Goal: Ask a question: Seek information or help from site administrators or community

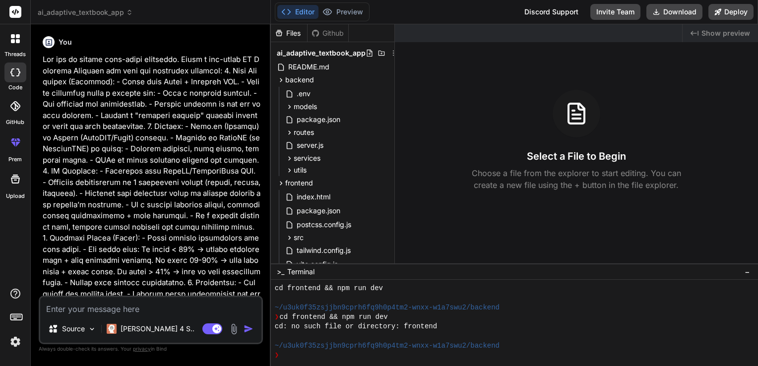
scroll to position [466, 0]
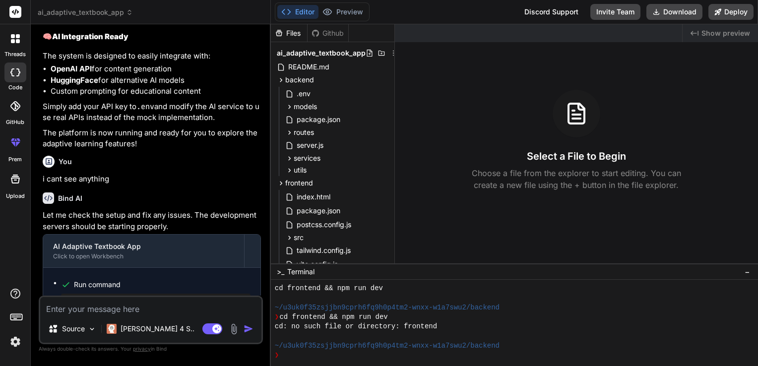
click at [16, 13] on rect at bounding box center [15, 12] width 12 height 12
click at [103, 13] on span "ai_adaptive_textbook_app" at bounding box center [85, 12] width 95 height 10
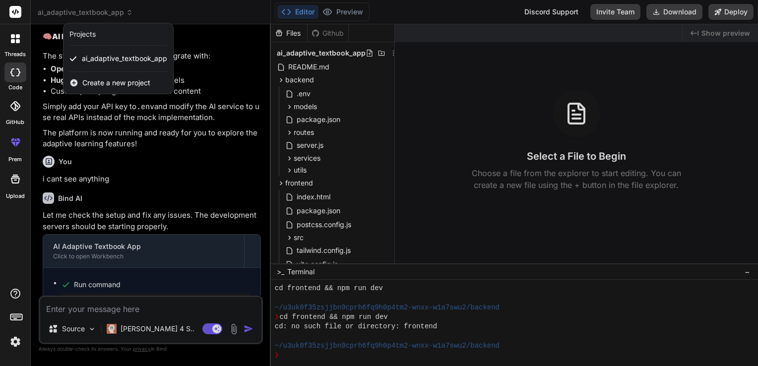
click at [385, 120] on div at bounding box center [379, 183] width 758 height 366
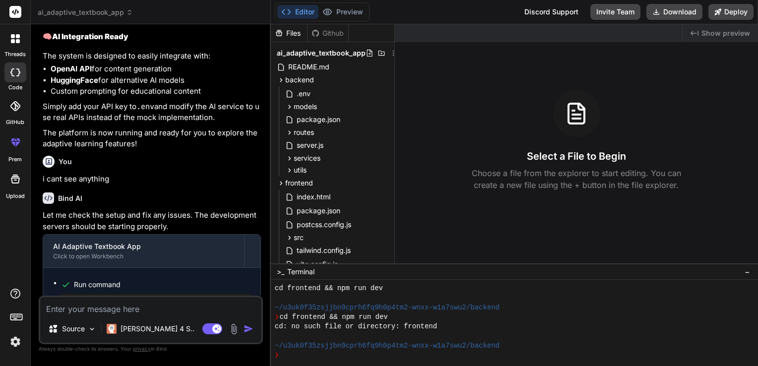
click at [89, 307] on textarea at bounding box center [150, 306] width 221 height 18
click at [244, 185] on p "i cant see anything" at bounding box center [152, 179] width 218 height 11
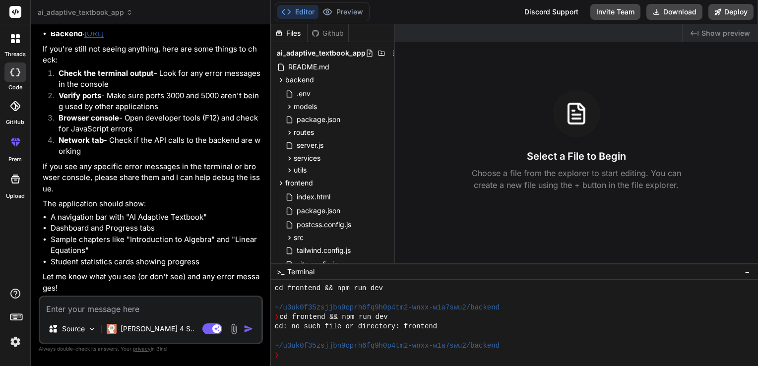
scroll to position [2392, 0]
click at [63, 310] on textarea at bounding box center [150, 306] width 221 height 18
type textarea "i"
type textarea "x"
type textarea "i"
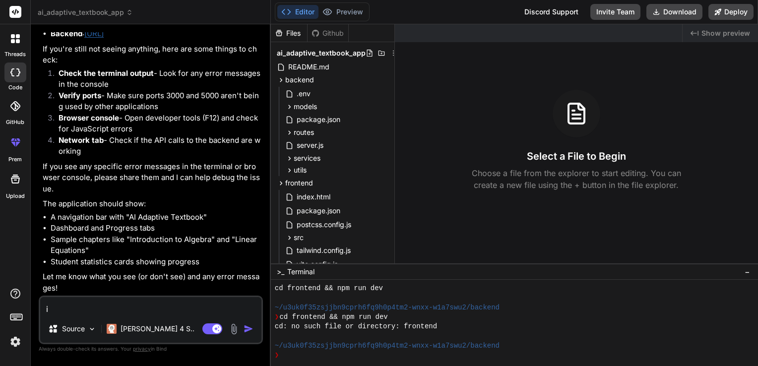
type textarea "x"
type textarea "i d"
type textarea "x"
type textarea "i do"
type textarea "x"
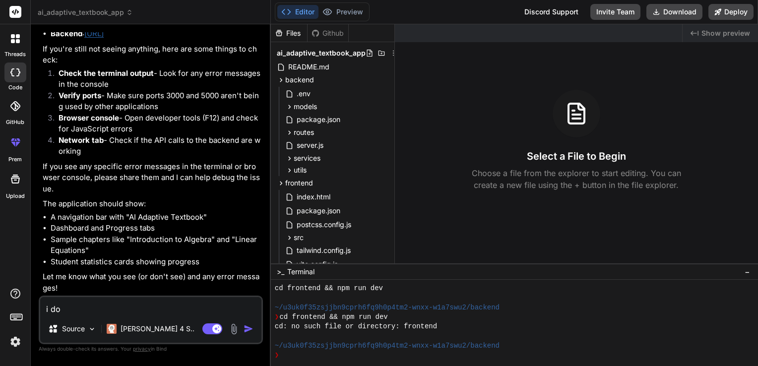
type textarea "i don"
type textarea "x"
type textarea "i dont"
type textarea "x"
type textarea "i dont"
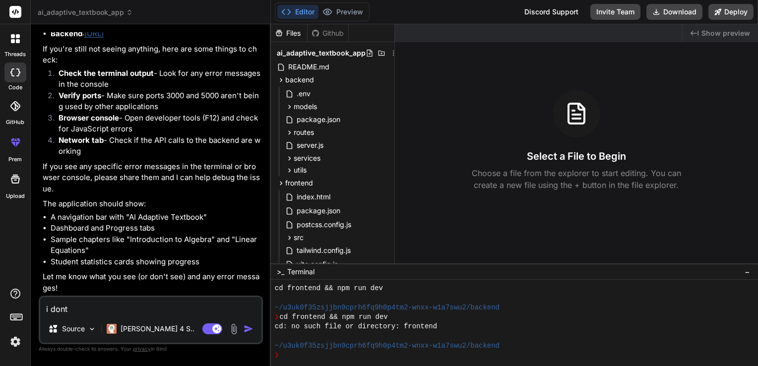
type textarea "x"
type textarea "i dont g"
type textarea "x"
type textarea "i dont ge"
type textarea "x"
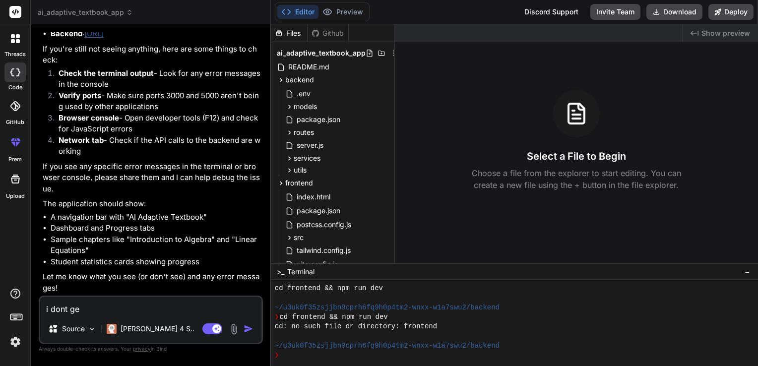
type textarea "i dont get"
type textarea "x"
type textarea "i dont get"
type textarea "x"
type textarea "i dont get a"
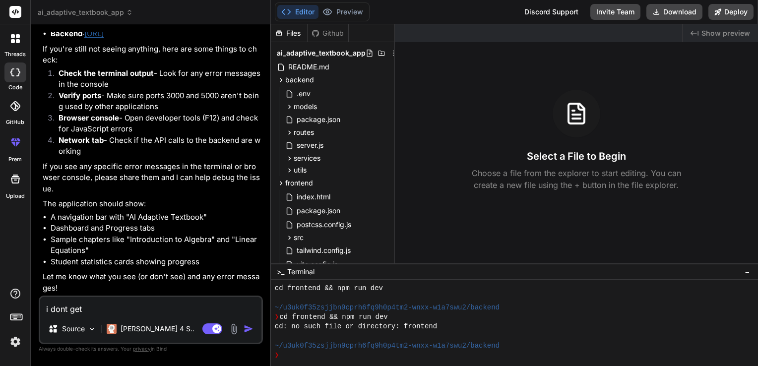
type textarea "x"
type textarea "i dont get an"
type textarea "x"
type textarea "i dont get any"
type textarea "x"
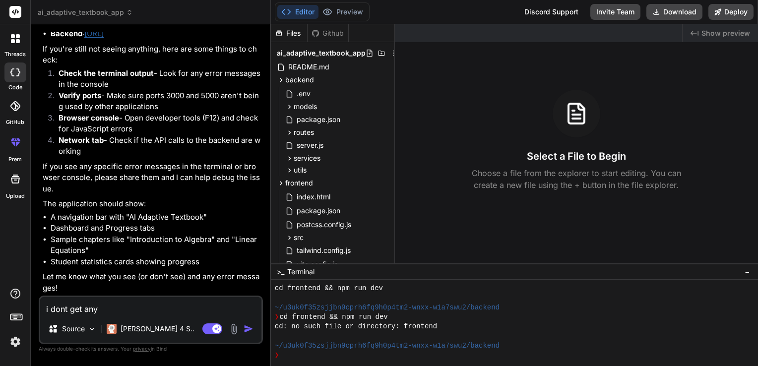
type textarea "i dont get anyt"
type textarea "x"
type textarea "i dont get anyth"
type textarea "x"
type textarea "i dont get anythi"
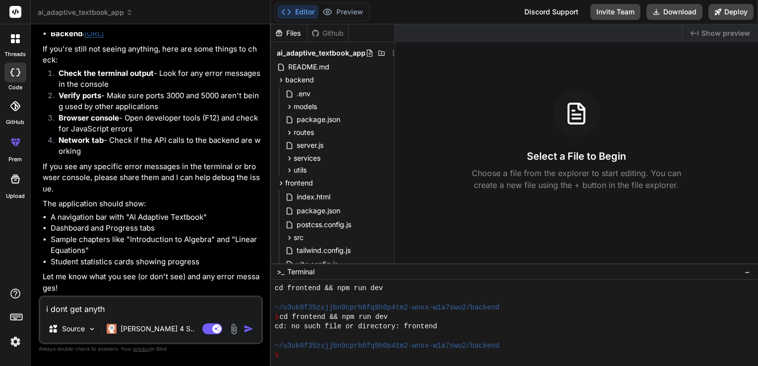
type textarea "x"
type textarea "i dont get anythin"
type textarea "x"
type textarea "i dont get anything"
type textarea "x"
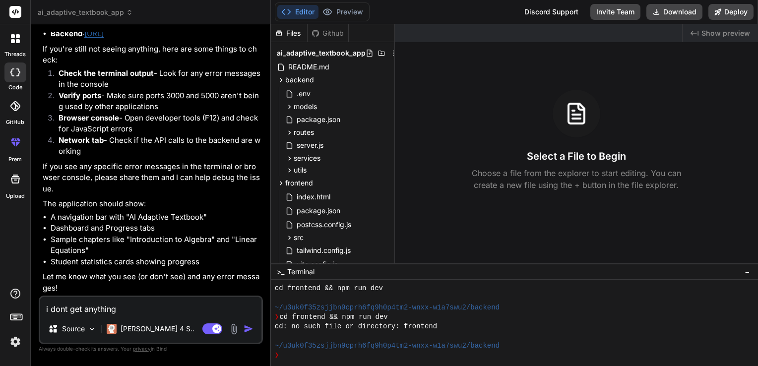
type textarea "i dont get anything"
type textarea "x"
type textarea "i dont get anything j"
type textarea "x"
type textarea "i dont get anything ju"
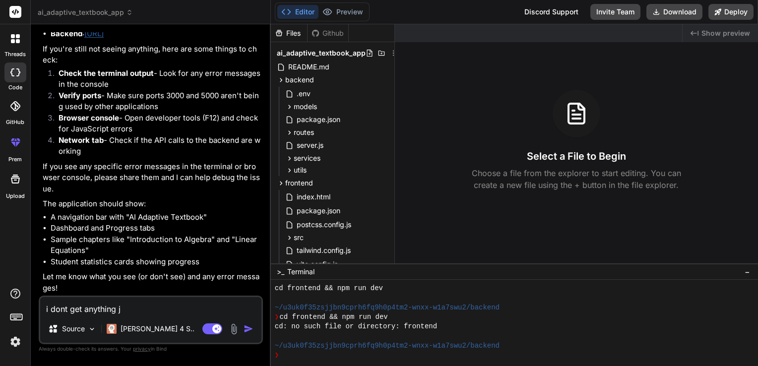
type textarea "x"
type textarea "i dont get anything jus"
type textarea "x"
type textarea "i dont get anything just"
type textarea "x"
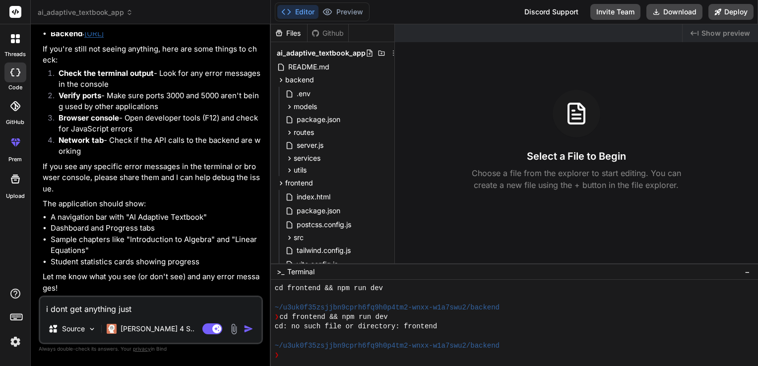
type textarea "i dont get anything just"
type textarea "x"
type textarea "i dont get anything just c"
type textarea "x"
type textarea "i dont get anything just co"
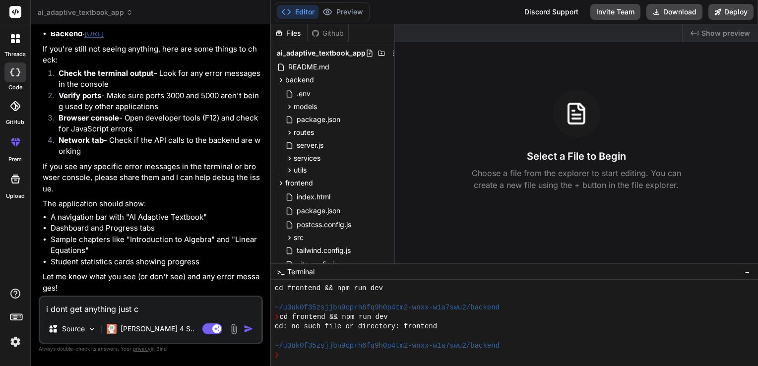
type textarea "x"
type textarea "i dont get anything just con"
type textarea "x"
type textarea "i dont get anything just conn"
type textarea "x"
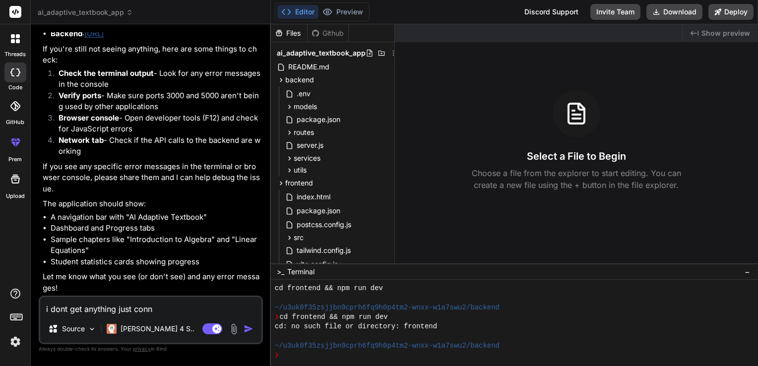
type textarea "i dont get anything just conne"
type textarea "x"
type textarea "i dont get anything just connec"
type textarea "x"
type textarea "i dont get anything just connect"
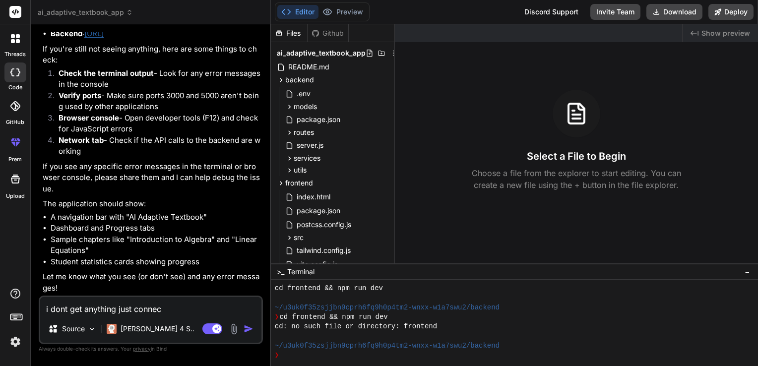
type textarea "x"
type textarea "i dont get anything just connecti"
type textarea "x"
type textarea "i dont get anything just connectio"
type textarea "x"
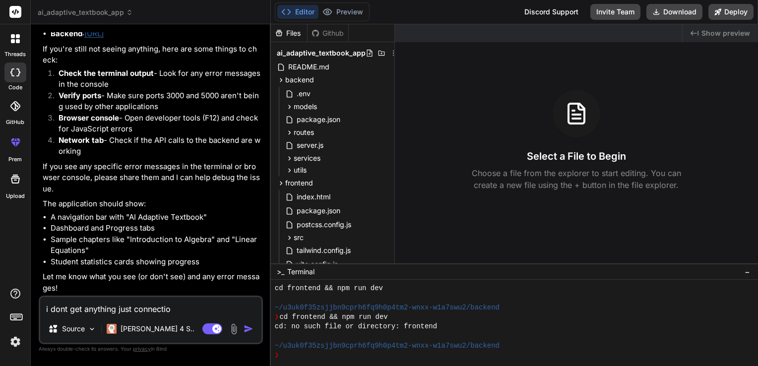
type textarea "i dont get anything just connection"
type textarea "x"
type textarea "i dont get anything just connection"
type textarea "x"
type textarea "i dont get anything just connection l"
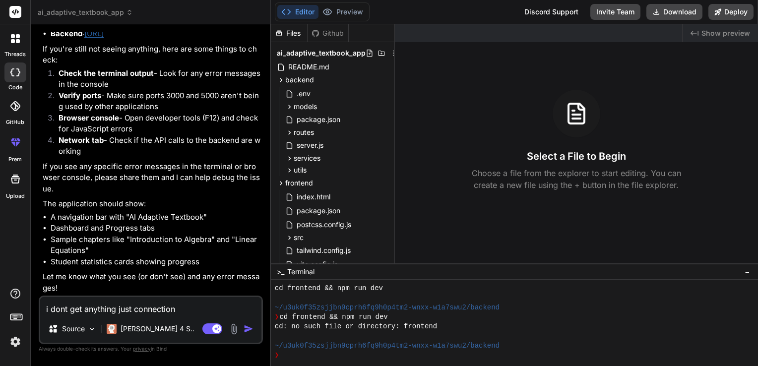
type textarea "x"
type textarea "i dont get anything just connection lo"
type textarea "x"
type textarea "i dont get anything just connection los"
type textarea "x"
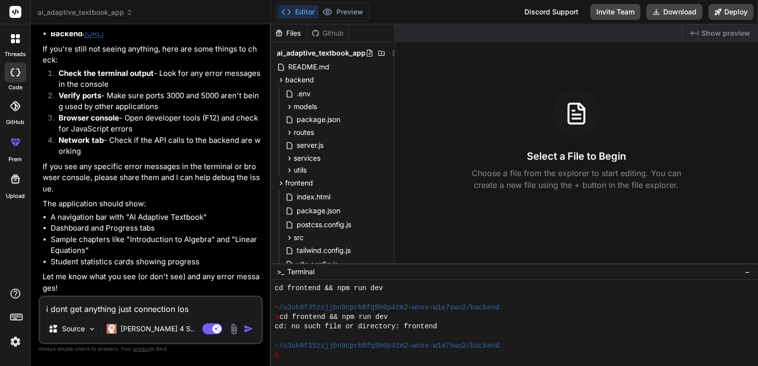
type textarea "i dont get anything just connection loss"
type textarea "x"
type textarea "i dont get anything just connection losse"
type textarea "x"
type textarea "i dont get anything just connection lossed"
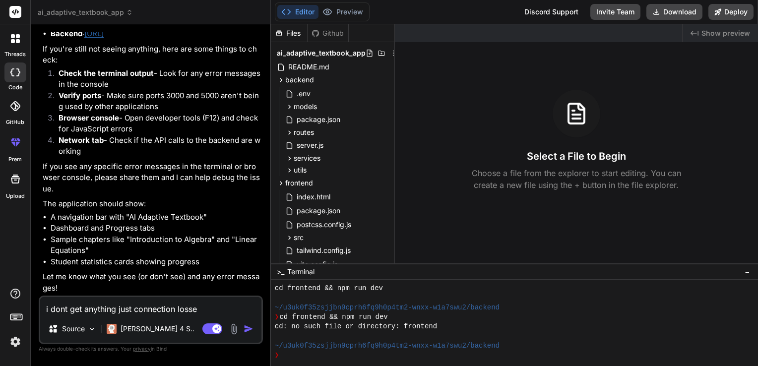
type textarea "x"
type textarea "i dont get anything just connection lossed"
type textarea "x"
type textarea "i dont get anything just connection lossed m"
type textarea "x"
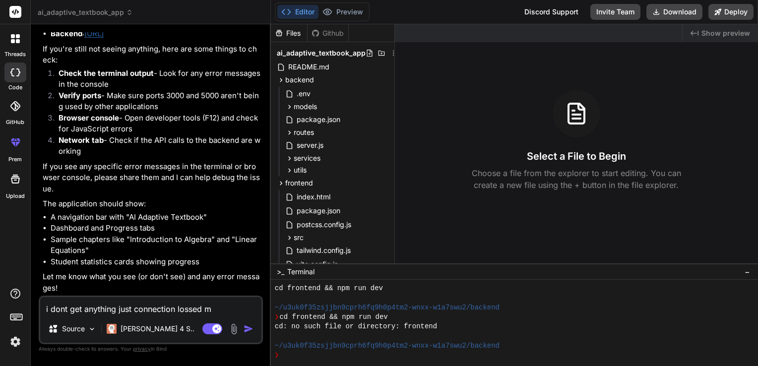
type textarea "i dont get anything just connection lossed me"
type textarea "x"
type textarea "i dont get anything just connection lossed mes"
type textarea "x"
type textarea "i dont get anything just connection lossed mess"
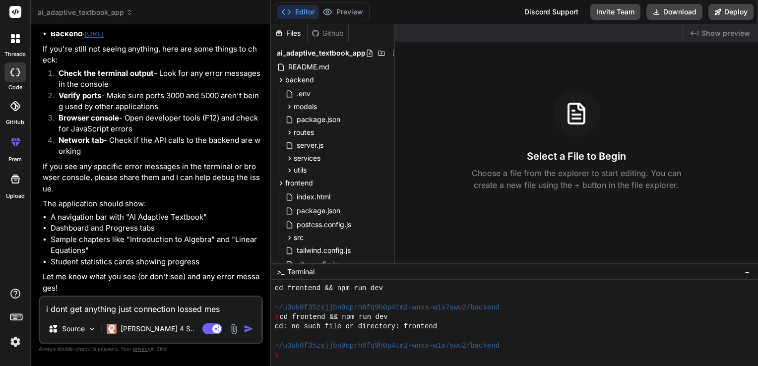
type textarea "x"
type textarea "i dont get anything just connection lossed messa"
type textarea "x"
type textarea "i dont get anything just connection lossed messag"
type textarea "x"
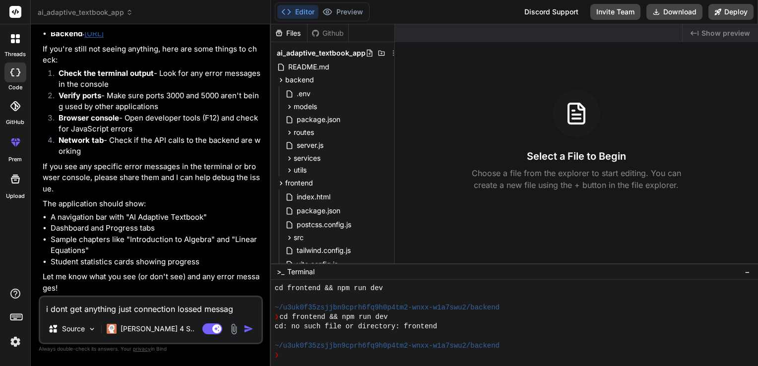
type textarea "i dont get anything just connection lossed message"
type textarea "x"
type textarea "i dont get anything just connection lossed message"
type textarea "x"
type textarea "i dont get anything just connection lossed message w"
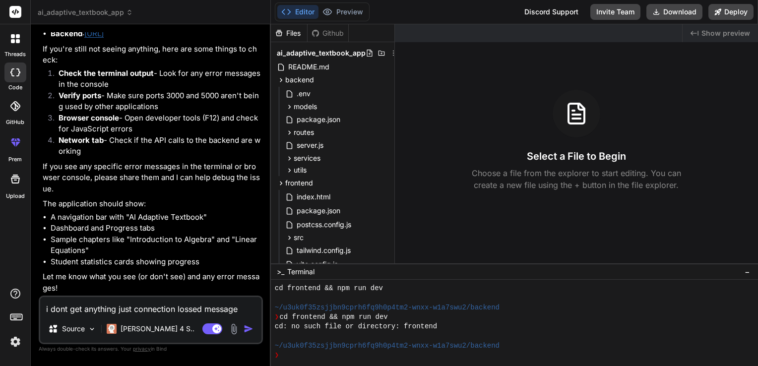
type textarea "x"
type textarea "i dont get anything just connection lossed message wh"
type textarea "x"
type textarea "i dont get anything just connection lossed message whe"
type textarea "x"
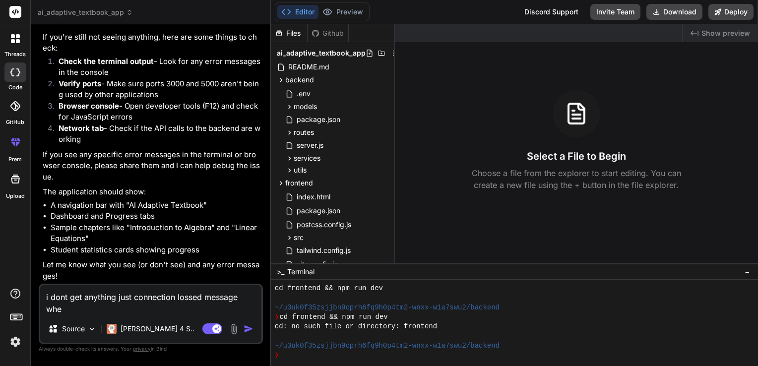
type textarea "i dont get anything just connection lossed message when"
type textarea "x"
type textarea "i dont get anything just connection lossed message when"
type textarea "x"
type textarea "i dont get anything just connection lossed message when i"
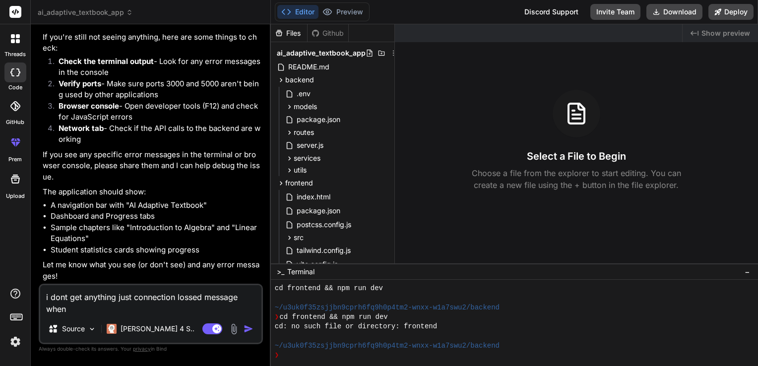
type textarea "x"
type textarea "i dont get anything just connection lossed message when i"
type textarea "x"
type textarea "i dont get anything just connection lossed message when i c"
type textarea "x"
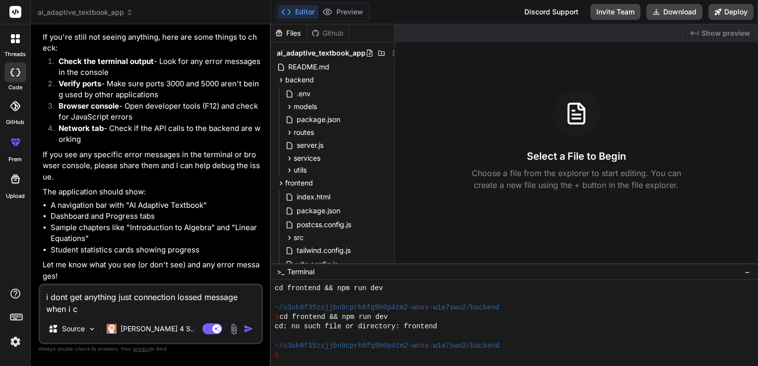
type textarea "i dont get anything just connection lossed message when i cl"
type textarea "x"
type textarea "i dont get anything just connection lossed message when i cli"
type textarea "x"
type textarea "i dont get anything just connection lossed message when i clic"
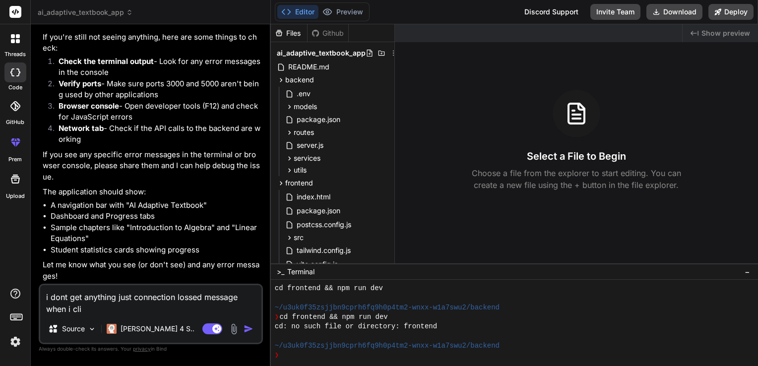
type textarea "x"
type textarea "i dont get anything just connection lossed message when i click"
type textarea "x"
type textarea "i dont get anything just connection lossed message when i click"
type textarea "x"
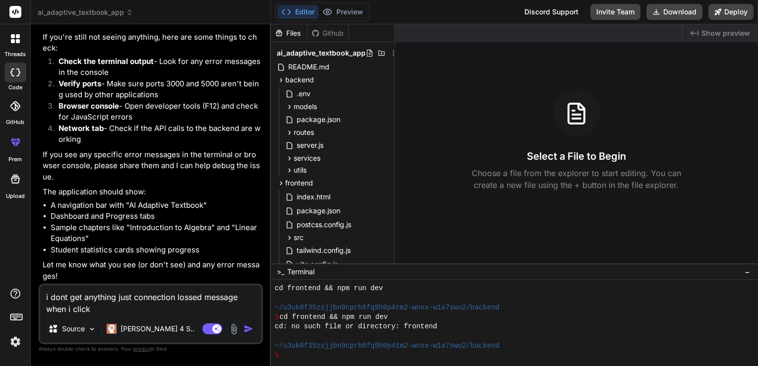
type textarea "i dont get anything just connection lossed message when i click f"
type textarea "x"
type textarea "i dont get anything just connection lossed message when i click fr"
type textarea "x"
type textarea "i dont get anything just connection lossed message when i click fro"
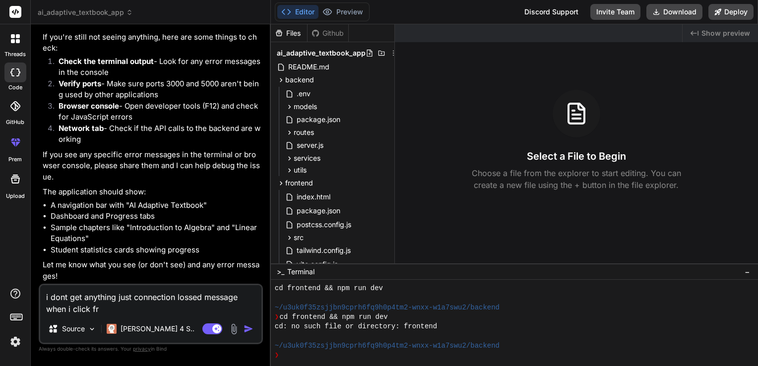
type textarea "x"
type textarea "i dont get anything just connection lossed message when i click fron"
type textarea "x"
type textarea "i dont get anything just connection lossed message when i click front"
type textarea "x"
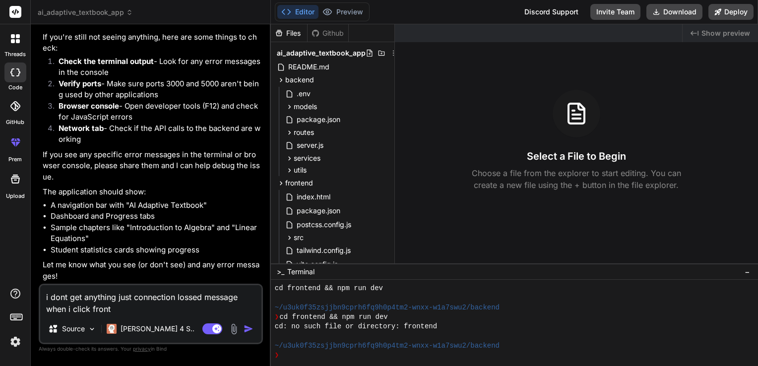
type textarea "i dont get anything just connection lossed message when i click fronte"
type textarea "x"
type textarea "i dont get anything just connection lossed message when i click fronten"
type textarea "x"
type textarea "i dont get anything just connection lossed message when i click frontend"
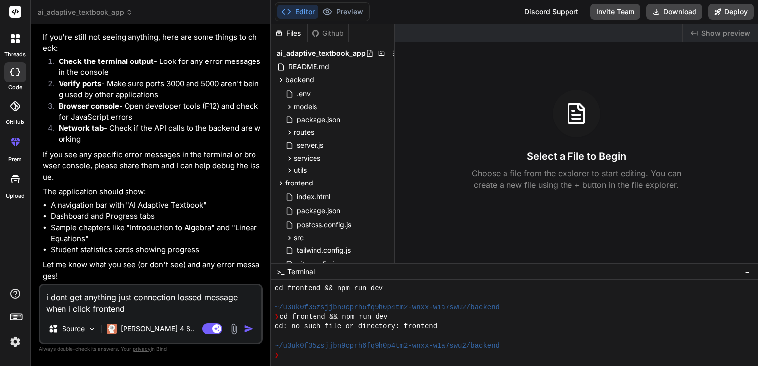
type textarea "x"
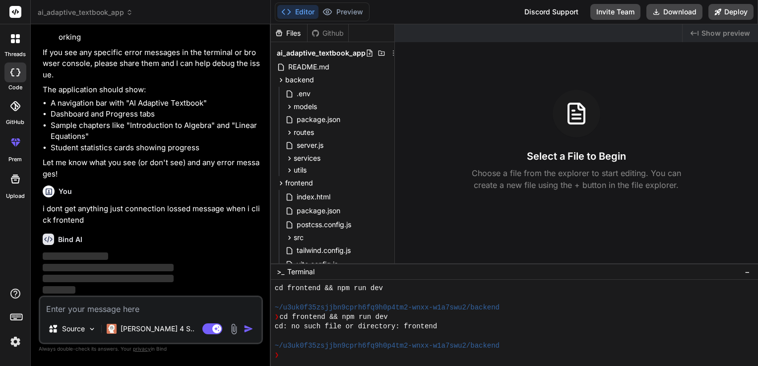
scroll to position [2506, 0]
click at [123, 14] on span "ai_adaptive_textbook_app" at bounding box center [85, 12] width 95 height 10
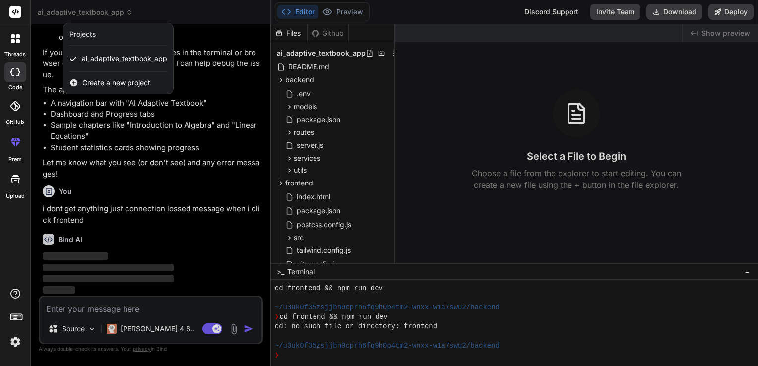
click at [9, 11] on icon at bounding box center [15, 12] width 12 height 12
click at [9, 11] on div at bounding box center [15, 12] width 30 height 24
drag, startPoint x: 9, startPoint y: 11, endPoint x: 24, endPoint y: 130, distance: 120.0
click at [24, 130] on div "threads code GitHub prem Upload" at bounding box center [15, 100] width 30 height 200
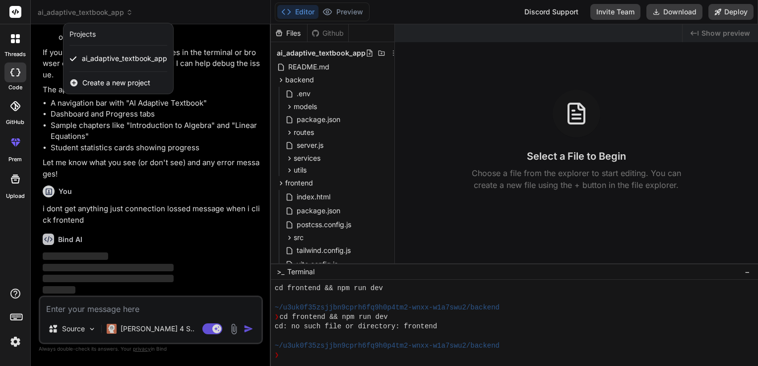
drag, startPoint x: 24, startPoint y: 130, endPoint x: 19, endPoint y: 43, distance: 87.4
click at [19, 43] on icon at bounding box center [18, 41] width 4 height 4
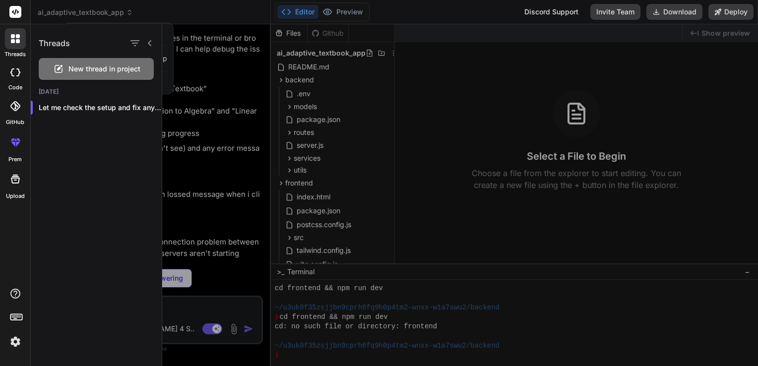
click at [19, 43] on icon at bounding box center [18, 41] width 4 height 4
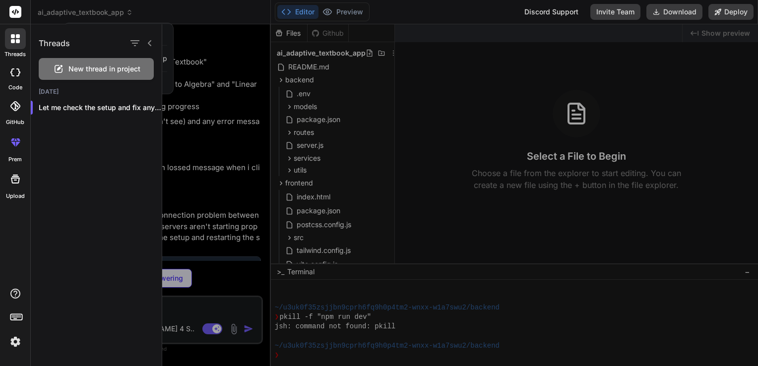
click at [235, 191] on div at bounding box center [460, 195] width 596 height 342
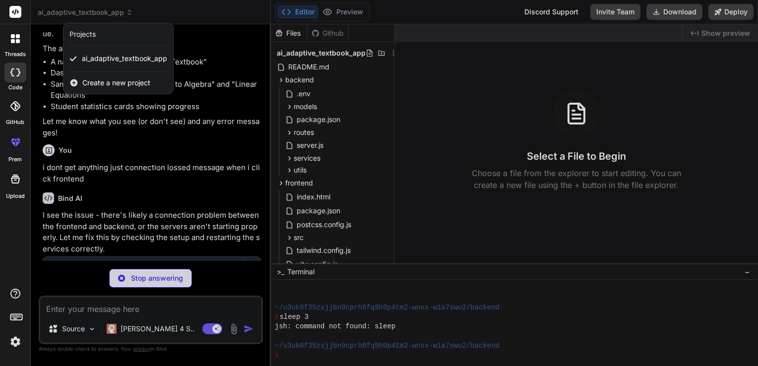
scroll to position [924, 0]
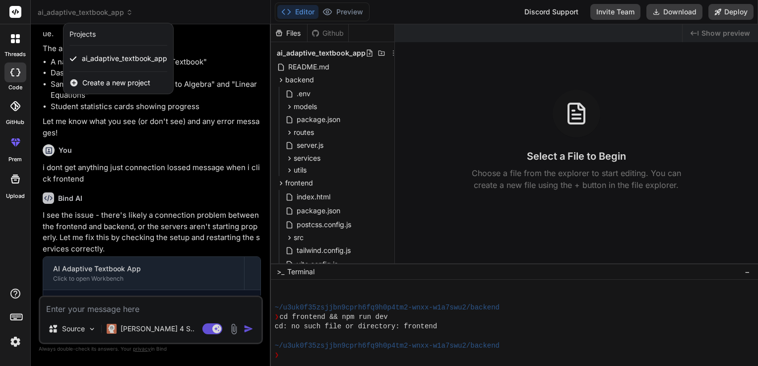
type textarea "x"
click at [211, 149] on div at bounding box center [379, 183] width 758 height 366
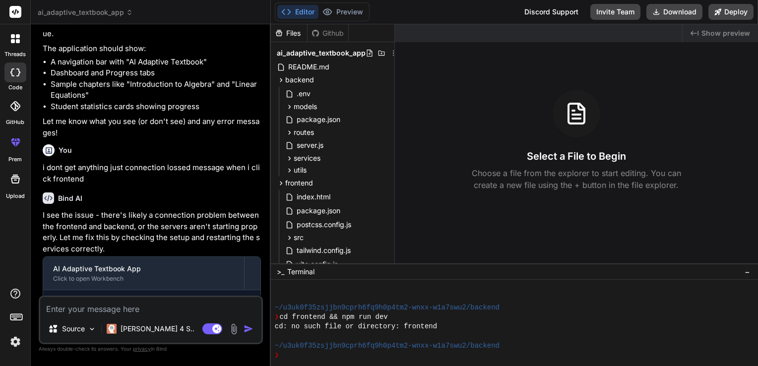
click at [211, 113] on li "Student statistics cards showing progress" at bounding box center [156, 106] width 210 height 11
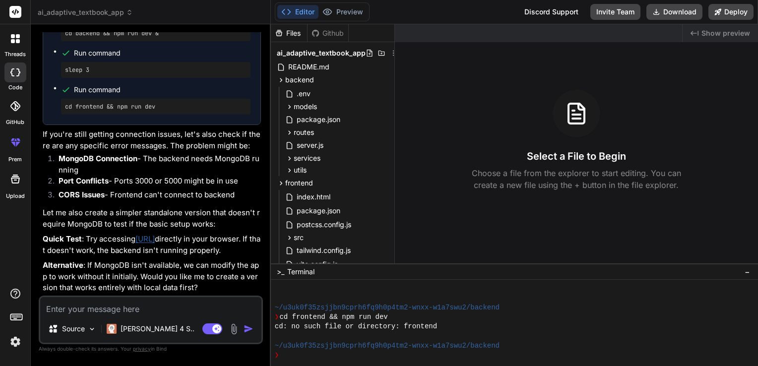
scroll to position [2959, 0]
click at [155, 234] on link "[URL]" at bounding box center [144, 238] width 19 height 9
click at [109, 300] on textarea at bounding box center [150, 306] width 221 height 18
type textarea "s"
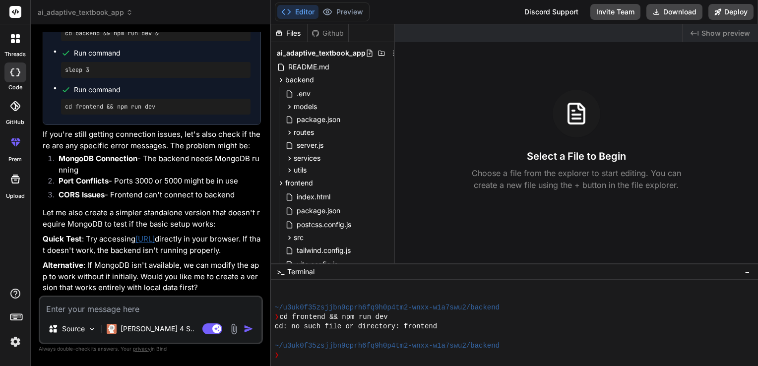
type textarea "x"
type textarea "sh"
type textarea "x"
type textarea "sho"
type textarea "x"
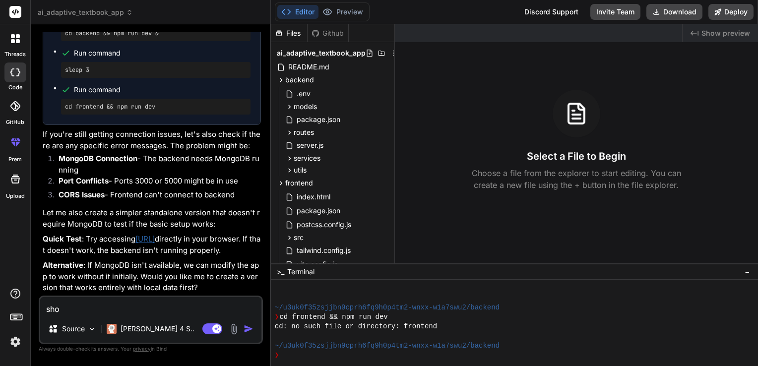
type textarea "shou"
type textarea "x"
type textarea "shoul"
type textarea "x"
type textarea "should"
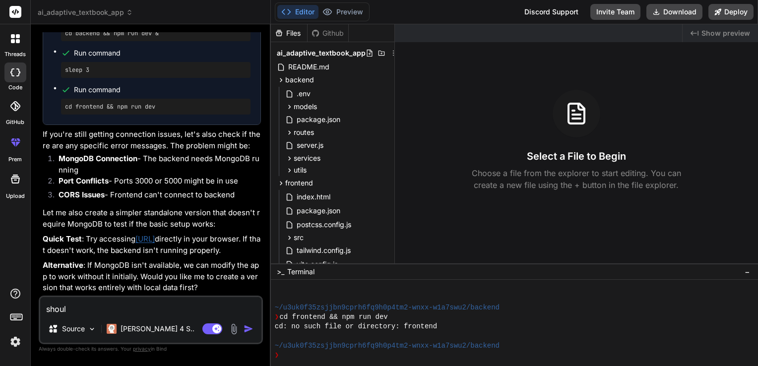
type textarea "x"
type textarea "should"
type textarea "x"
type textarea "should i"
type textarea "x"
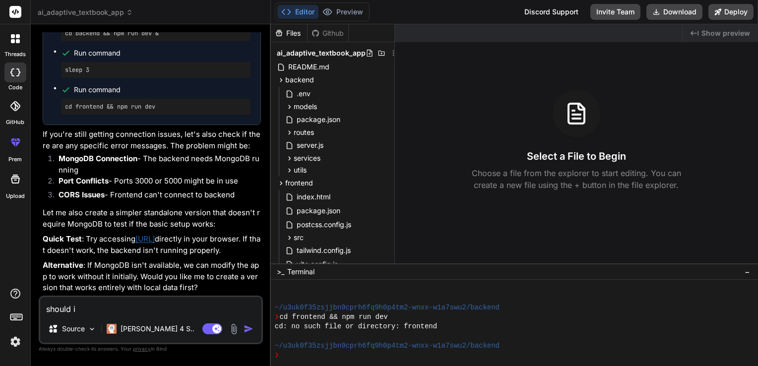
type textarea "should i"
type textarea "x"
type textarea "should i m"
type textarea "x"
type textarea "should i me"
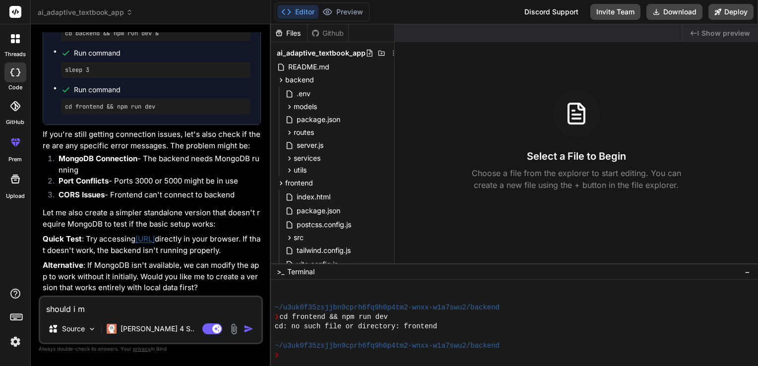
type textarea "x"
type textarea "should i mee"
type textarea "x"
type textarea "should i me"
type textarea "x"
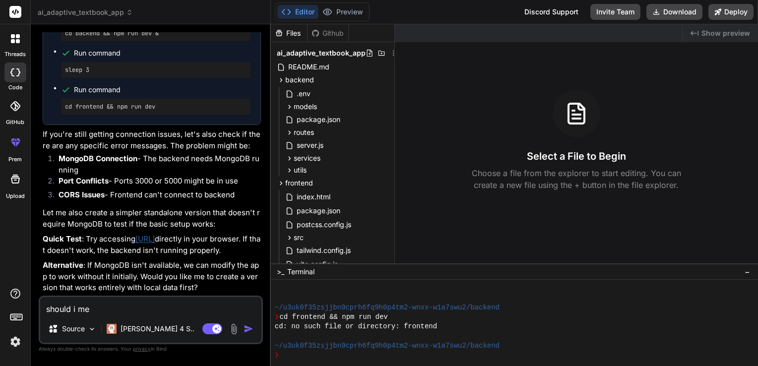
type textarea "should i m"
type textarea "x"
type textarea "should i"
type textarea "x"
type textarea "should i m"
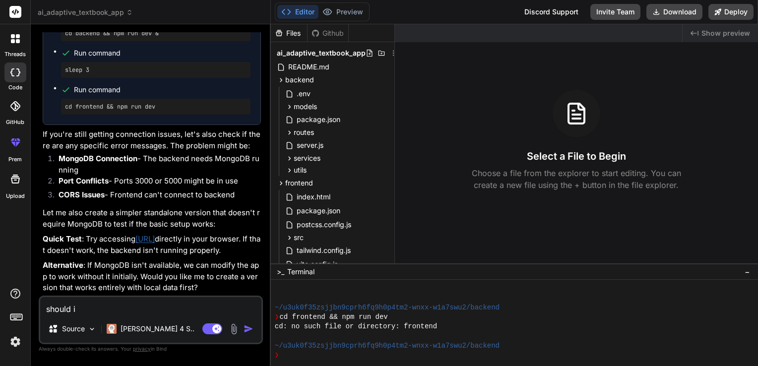
type textarea "x"
type textarea "should i me"
type textarea "x"
type textarea "should i mee"
type textarea "x"
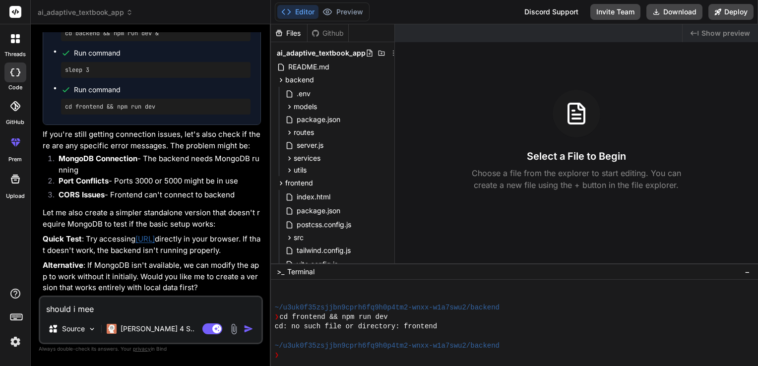
type textarea "should i meed"
type textarea "x"
type textarea "should i meed"
type textarea "x"
type textarea "should i meed t"
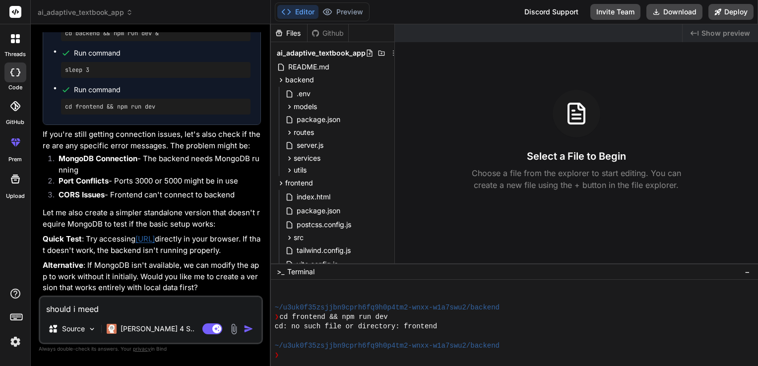
type textarea "x"
type textarea "should i meed to"
type textarea "x"
type textarea "should i meed to"
type textarea "x"
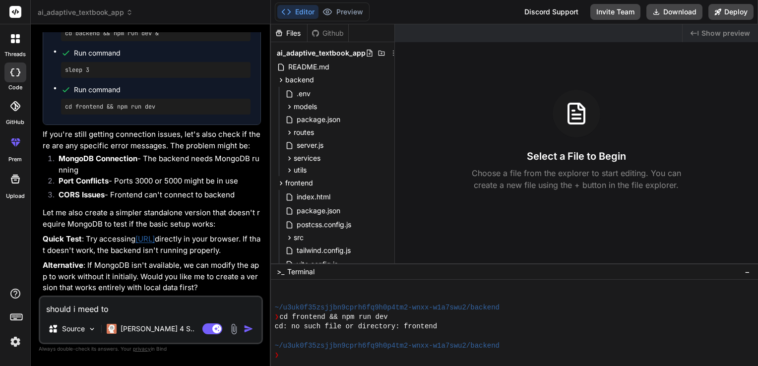
type textarea "should i meed to i"
type textarea "x"
type textarea "should i meed to in"
type textarea "x"
type textarea "should i meed to ins"
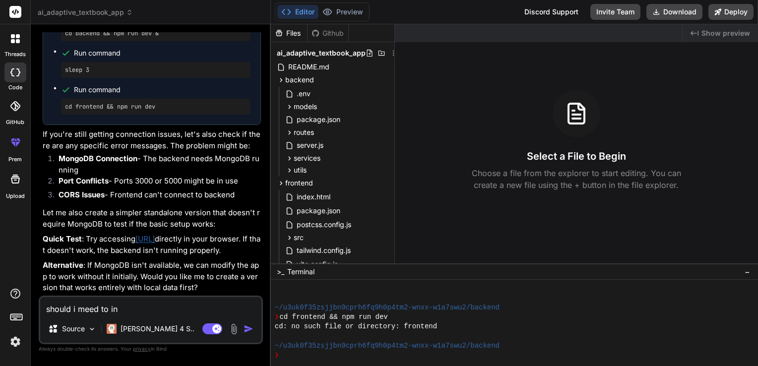
type textarea "x"
type textarea "should i meed to inst"
type textarea "x"
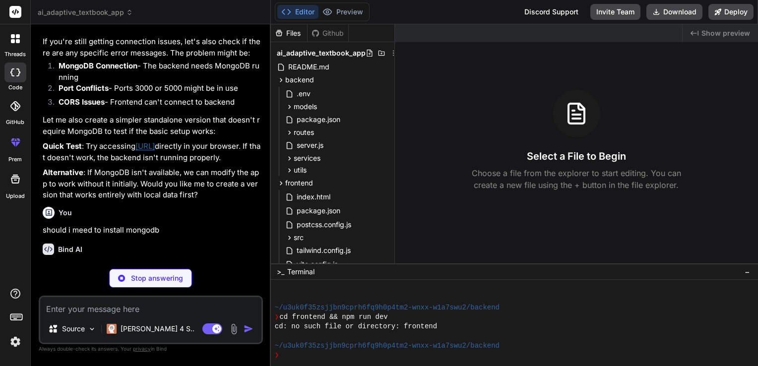
scroll to position [3062, 0]
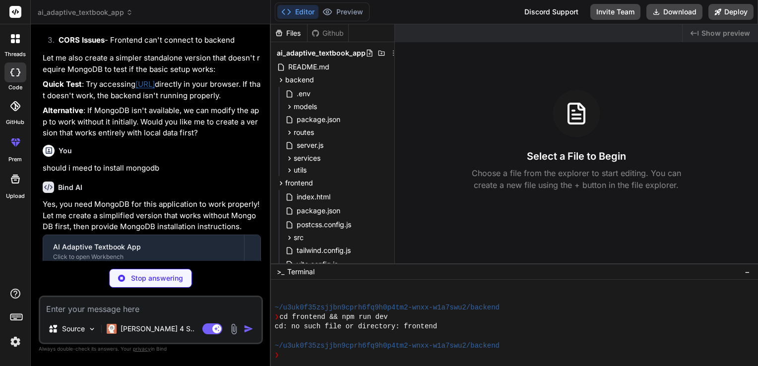
click at [222, 232] on div "Bind AI Yes, you need MongoDB for this application to work properly! Let me cre…" at bounding box center [152, 236] width 218 height 125
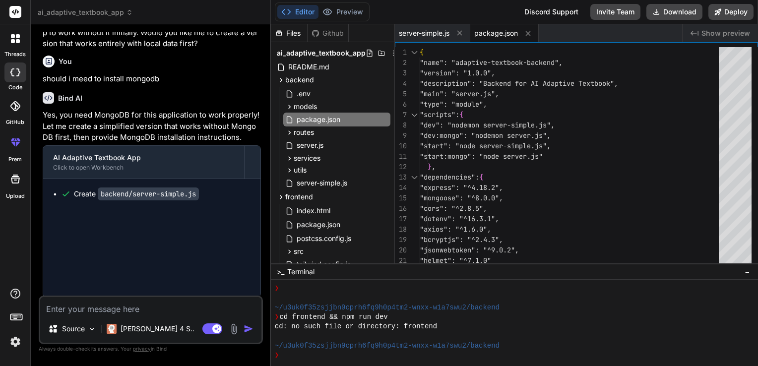
scroll to position [1076, 0]
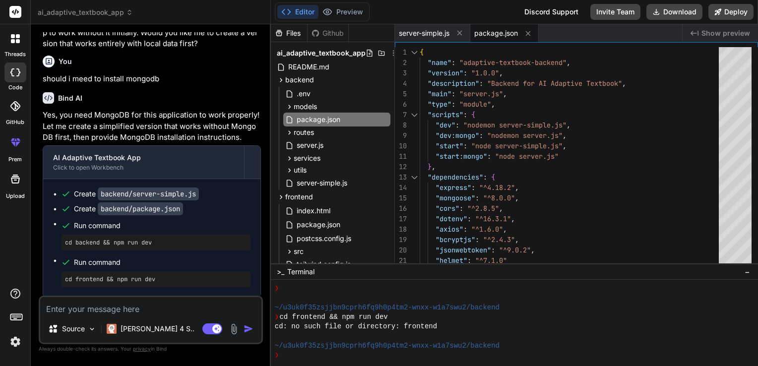
click at [250, 258] on div "ai_adaptive_textbook_app Created with Pixso. Bind AI Web Search Created with Pi…" at bounding box center [394, 183] width 727 height 366
click at [250, 214] on div "Create backend/package.json" at bounding box center [155, 209] width 189 height 10
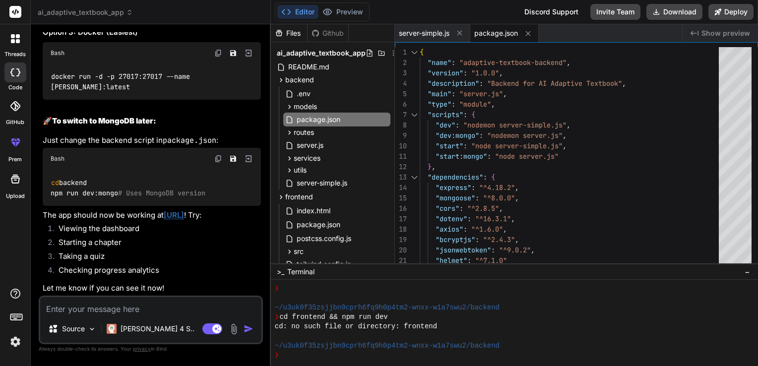
scroll to position [3836, 0]
click at [184, 210] on link "[URL]" at bounding box center [174, 214] width 20 height 9
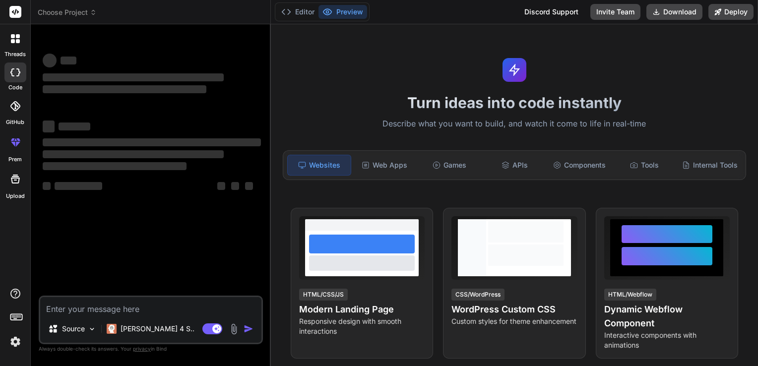
click at [175, 219] on div "‌ ‌ ‌ ‌ ‌ ‌ ‌ ‌ ‌ ‌ ‌ ‌ ‌ ‌" at bounding box center [152, 163] width 222 height 263
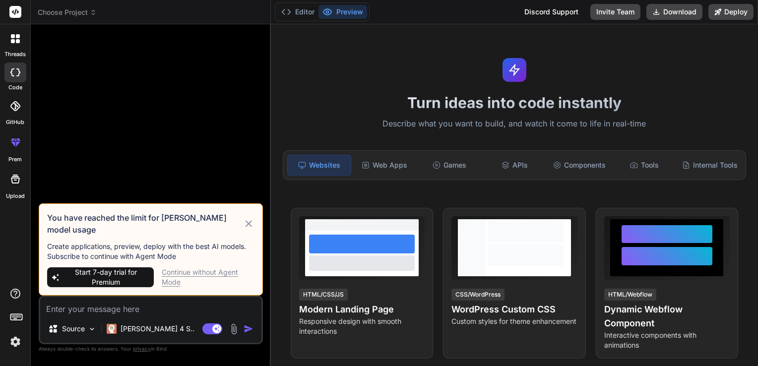
click at [254, 229] on icon at bounding box center [248, 224] width 11 height 12
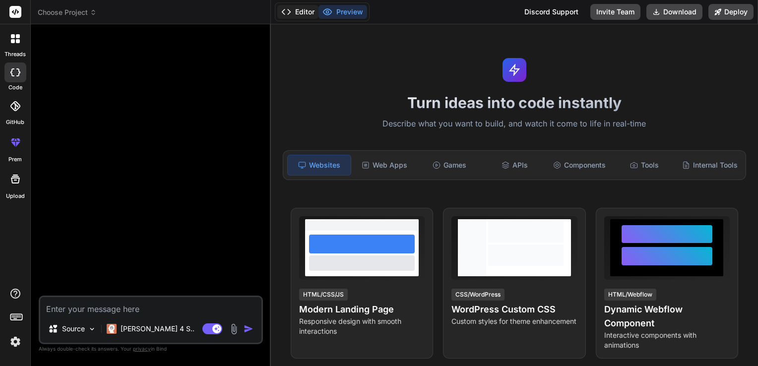
click at [300, 6] on button "Editor" at bounding box center [297, 12] width 41 height 14
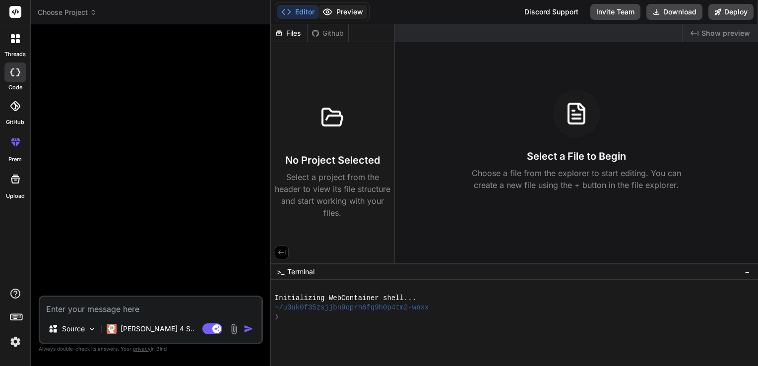
click at [341, 15] on button "Preview" at bounding box center [342, 12] width 49 height 14
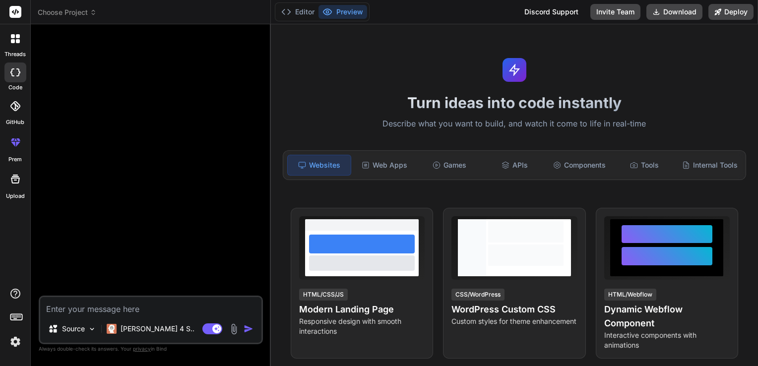
click at [49, 19] on header "Choose Project Created with Pixso." at bounding box center [151, 12] width 240 height 24
click at [57, 18] on header "Choose Project Created with Pixso." at bounding box center [151, 12] width 240 height 24
click at [69, 11] on span "Choose Project" at bounding box center [67, 12] width 59 height 10
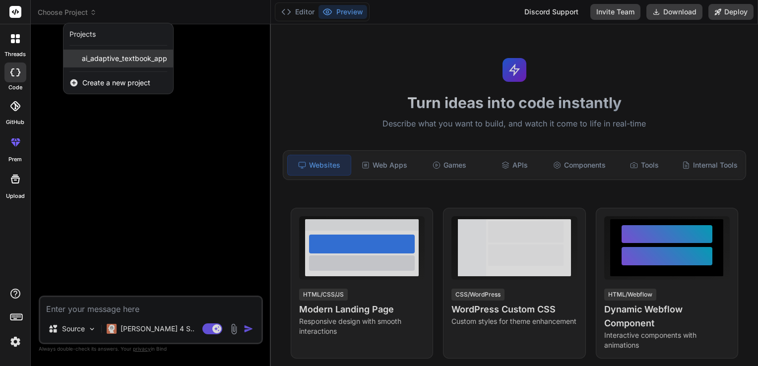
click at [84, 57] on span "ai_adaptive_textbook_app" at bounding box center [124, 59] width 85 height 10
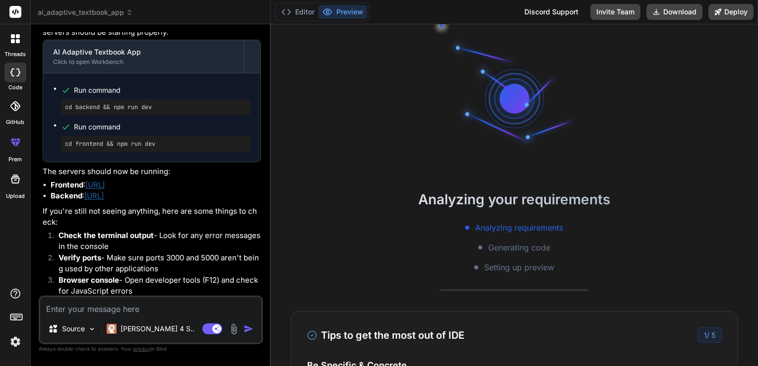
scroll to position [48, 0]
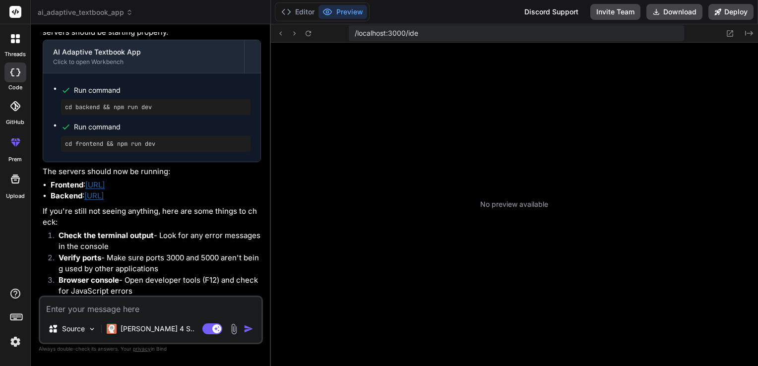
type textarea "x"
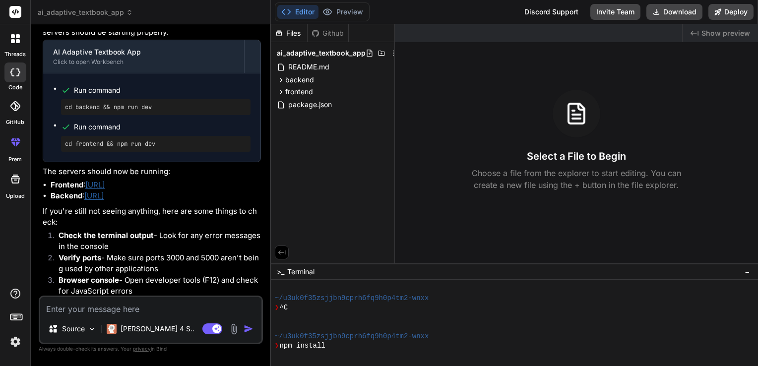
scroll to position [190, 0]
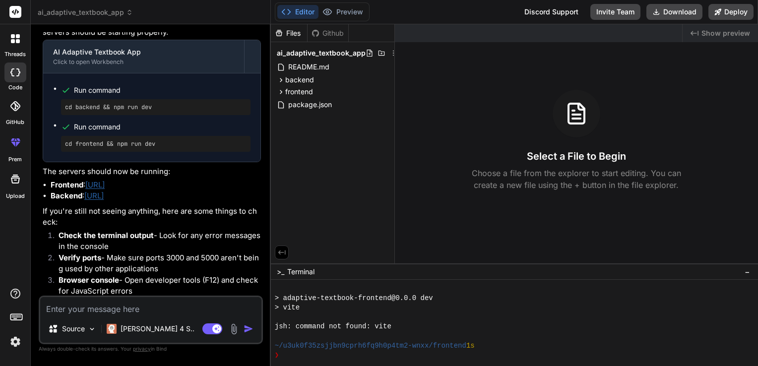
click at [191, 202] on li "Backend : [URL]" at bounding box center [156, 195] width 210 height 11
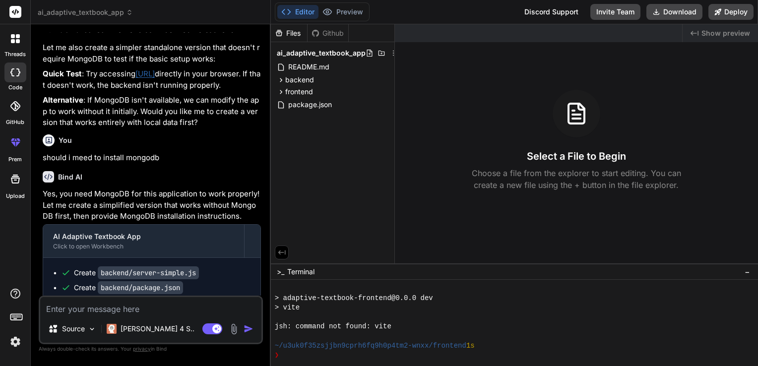
scroll to position [3167, 0]
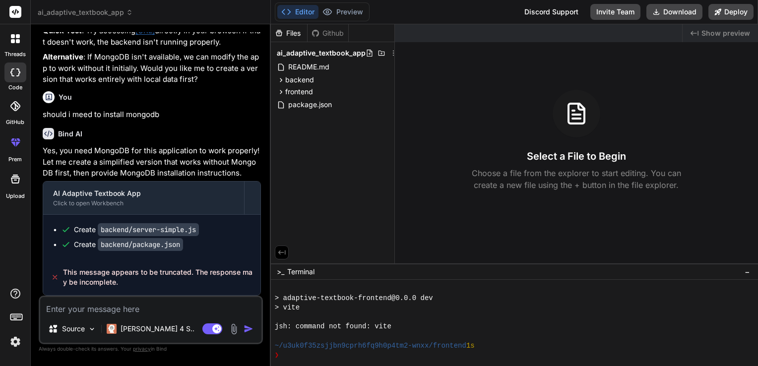
click at [218, 255] on div "Create backend/server-simple.js Create backend/package.json" at bounding box center [151, 237] width 217 height 45
click at [248, 195] on div at bounding box center [253, 198] width 16 height 16
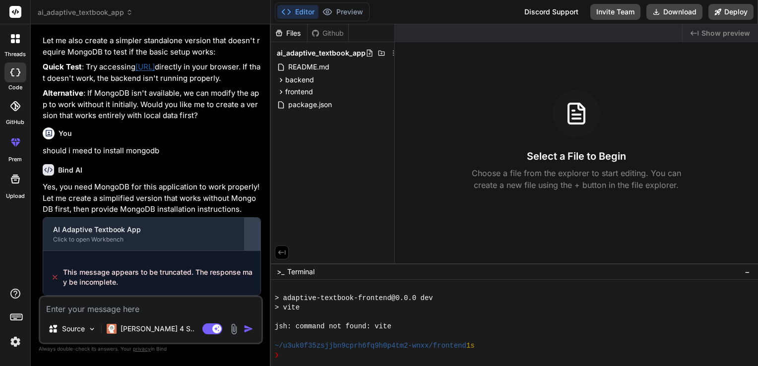
scroll to position [3122, 0]
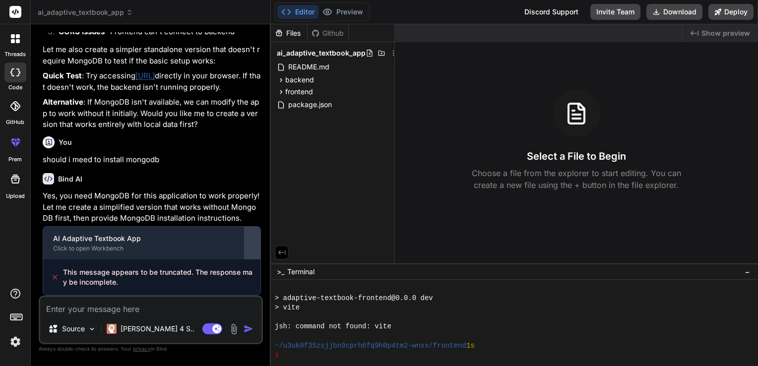
click at [248, 195] on p "Yes, you need MongoDB for this application to work properly! Let me create a si…" at bounding box center [152, 207] width 218 height 34
click at [260, 268] on div "This message appears to be truncated. The response may be incomplete." at bounding box center [151, 277] width 217 height 36
click at [326, 62] on span "README.md" at bounding box center [308, 67] width 43 height 12
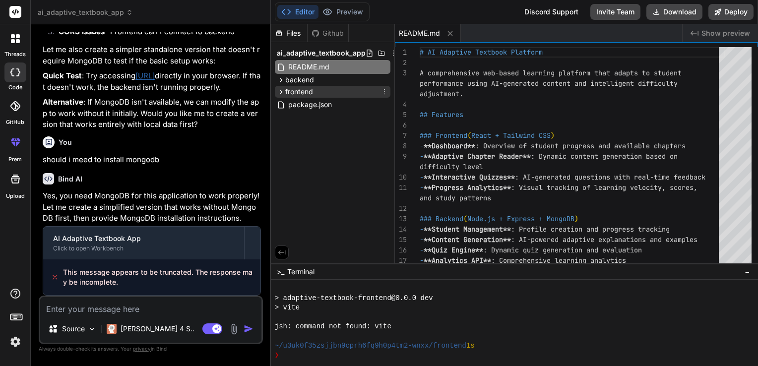
click at [305, 93] on span "frontend" at bounding box center [299, 92] width 28 height 10
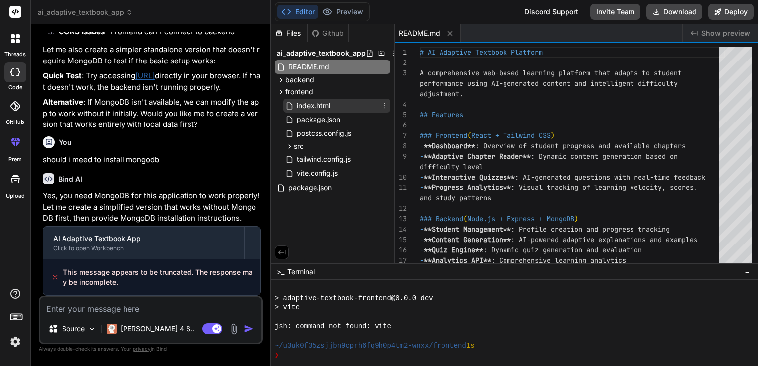
click at [305, 103] on span "index.html" at bounding box center [314, 106] width 36 height 12
type textarea "<div id="root"></div> <script type="module" src="/src/main.jsx"></script> </bod…"
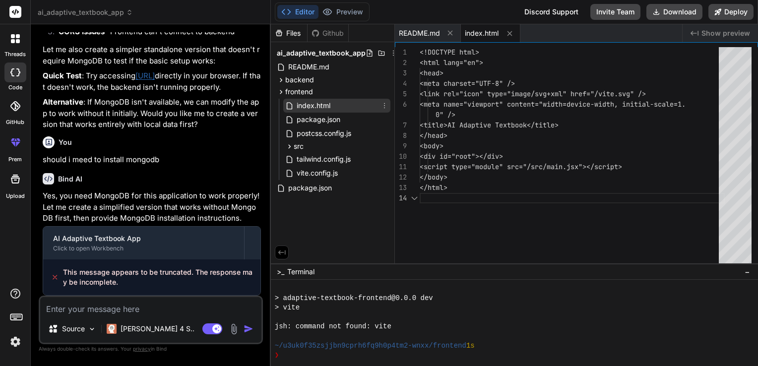
type textarea "x"
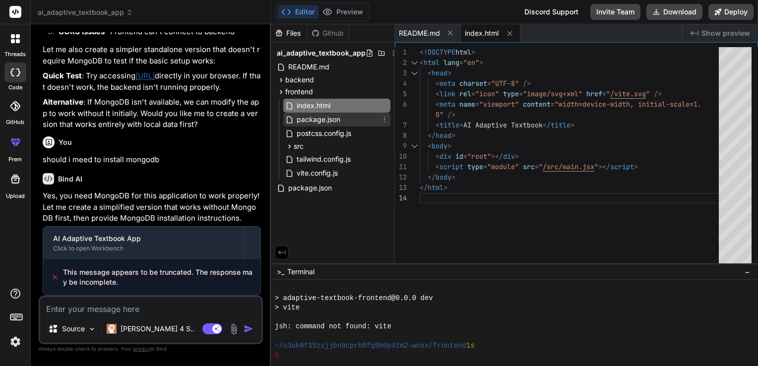
click at [318, 122] on span "package.json" at bounding box center [319, 120] width 46 height 12
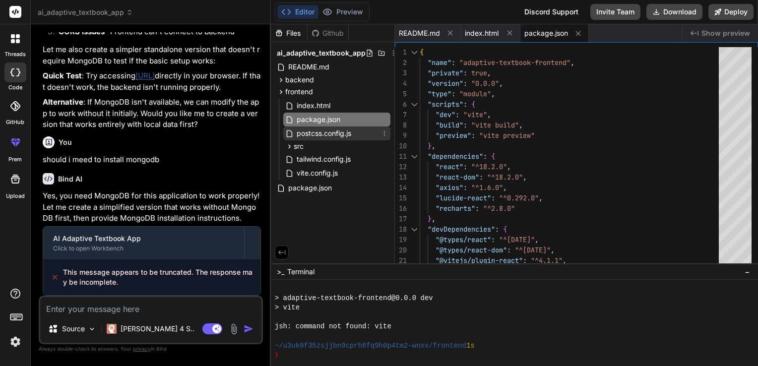
click at [325, 130] on span "postcss.config.js" at bounding box center [324, 133] width 57 height 12
type textarea "export default { plugins: { tailwindcss: {}, autoprefixer: {}, }, }"
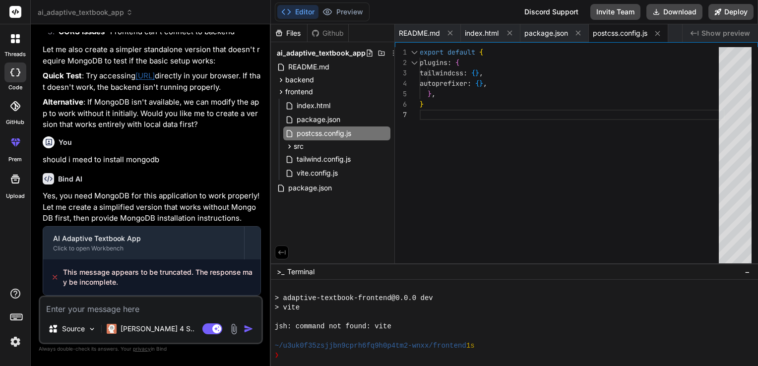
click at [134, 277] on span "This message appears to be truncated. The response may be incomplete." at bounding box center [157, 277] width 189 height 20
click at [155, 71] on link "[URL]" at bounding box center [144, 75] width 19 height 9
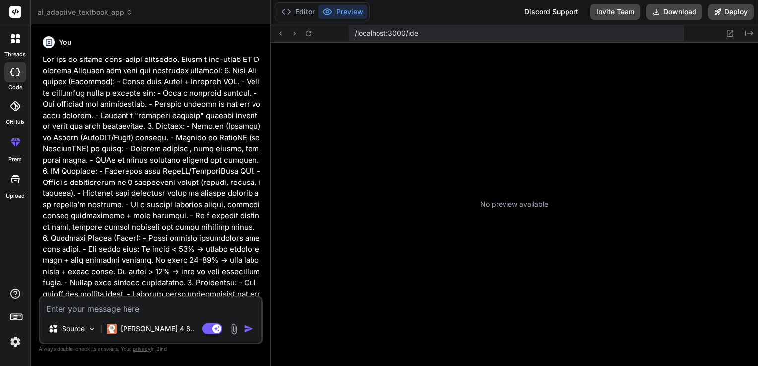
type textarea "x"
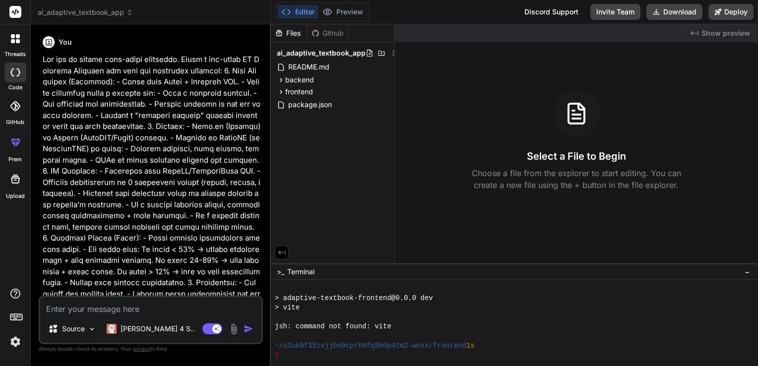
scroll to position [3122, 0]
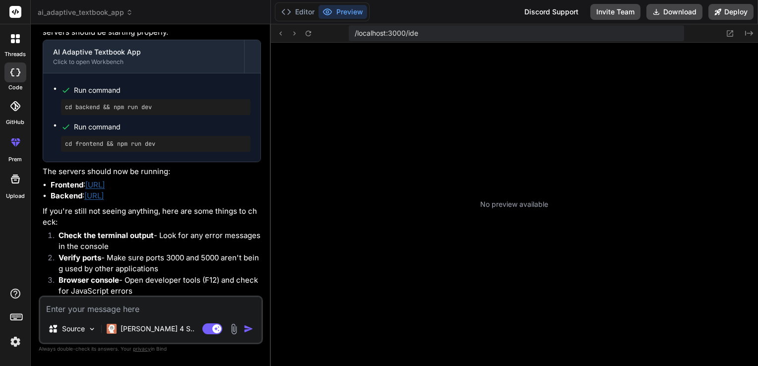
scroll to position [152, 0]
type textarea "x"
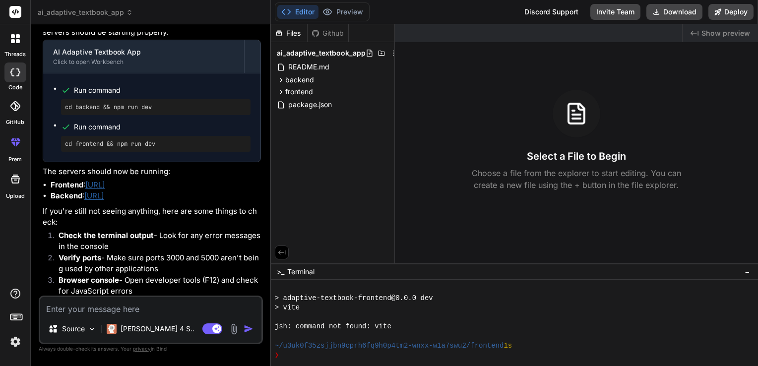
click at [209, 228] on p "If you're still not seeing anything, here are some things to check:" at bounding box center [152, 217] width 218 height 22
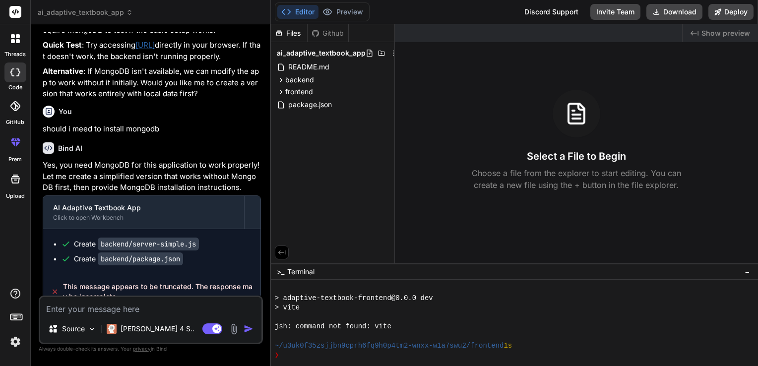
scroll to position [3167, 0]
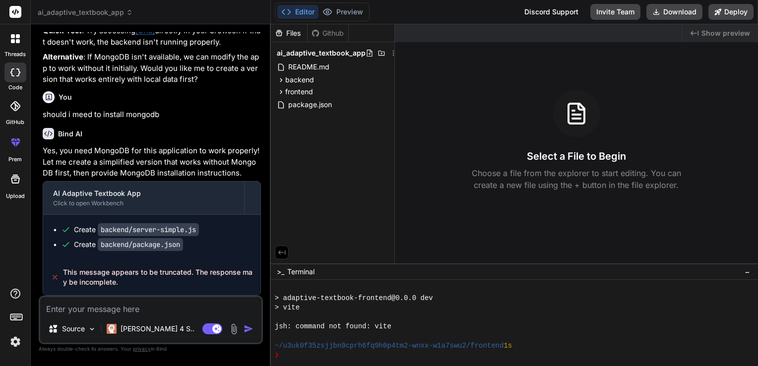
click at [162, 301] on textarea at bounding box center [150, 306] width 221 height 18
type textarea "i"
type textarea "x"
type textarea "i"
type textarea "x"
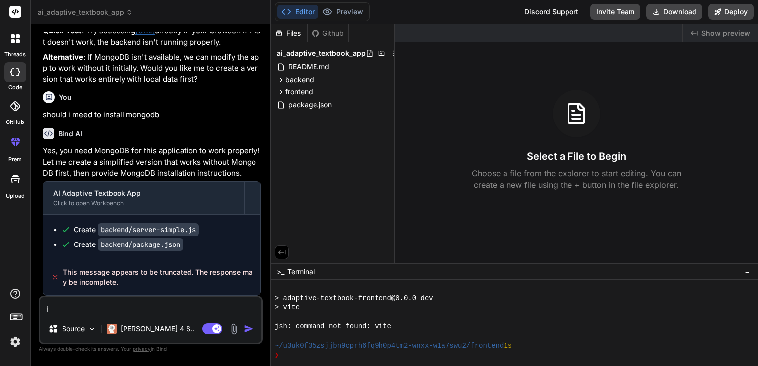
type textarea "i a"
type textarea "x"
type textarea "i am"
type textarea "x"
type textarea "i am"
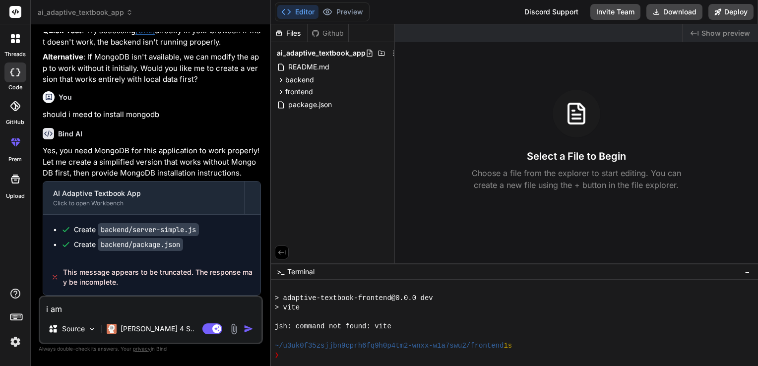
type textarea "x"
type textarea "i am n"
type textarea "x"
type textarea "i am no"
type textarea "x"
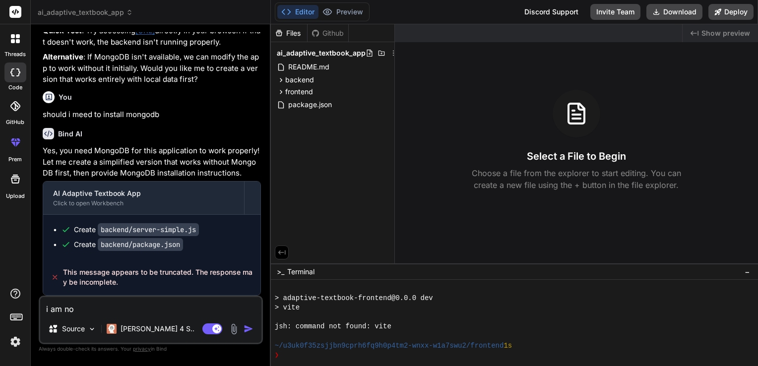
type textarea "i am not"
type textarea "x"
type textarea "i am not"
type textarea "x"
type textarea "i am not g"
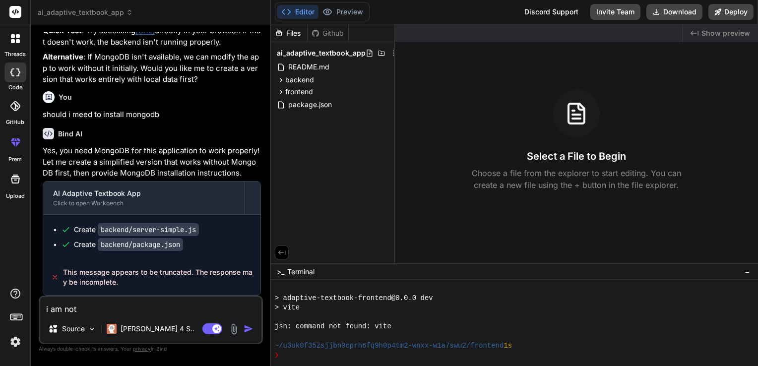
type textarea "x"
type textarea "i am not ge"
type textarea "x"
type textarea "i am not get"
type textarea "x"
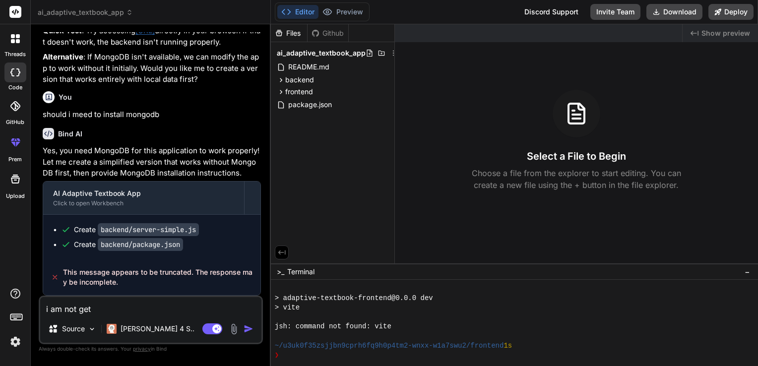
type textarea "i am not gett"
type textarea "x"
type textarea "i am not getti"
type textarea "x"
type textarea "i am not gettin"
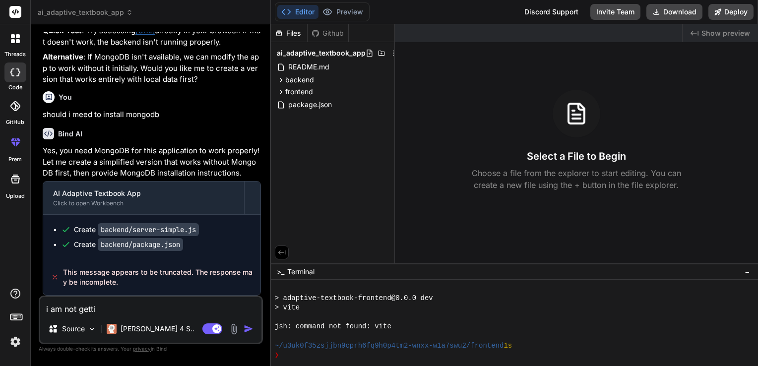
type textarea "x"
type textarea "i am not getting"
type textarea "x"
type textarea "i am not getting"
type textarea "x"
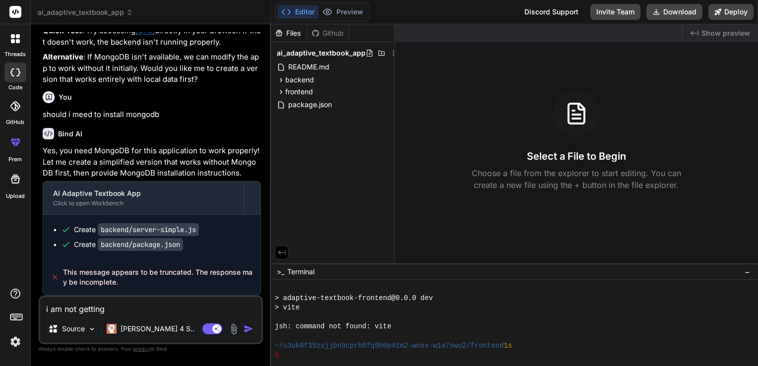
type textarea "i am not getting N"
type textarea "x"
type textarea "i am not getting NY"
type textarea "x"
type textarea "i am not getting N"
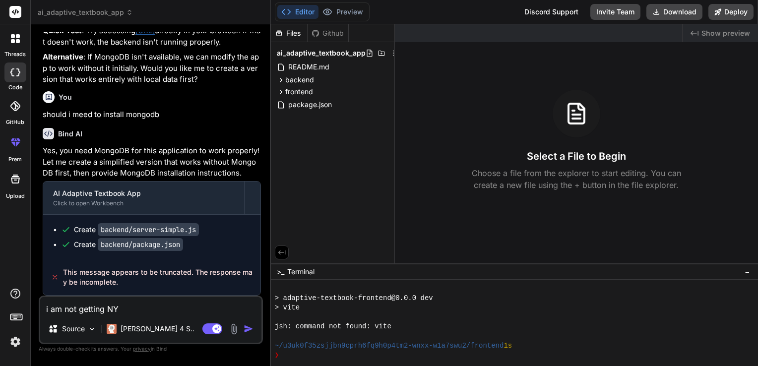
type textarea "x"
type textarea "i am not getting"
type textarea "x"
type textarea "i am not getting"
type textarea "x"
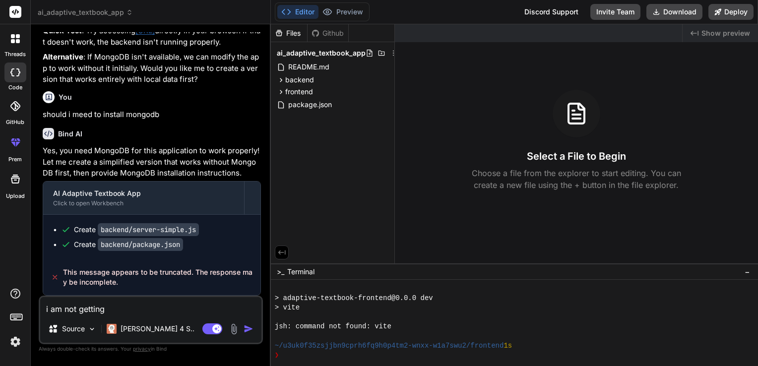
type textarea "i am not getting"
type textarea "x"
type textarea "i am not getting a"
type textarea "x"
type textarea "i am not getting an"
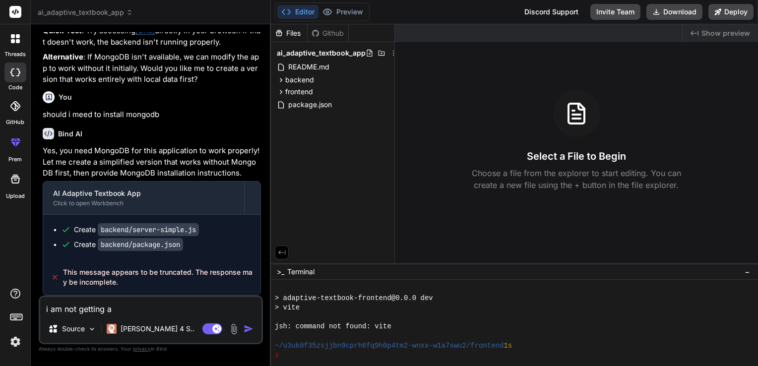
type textarea "x"
type textarea "i am not getting any"
type textarea "x"
type textarea "i am not getting anyh"
type textarea "x"
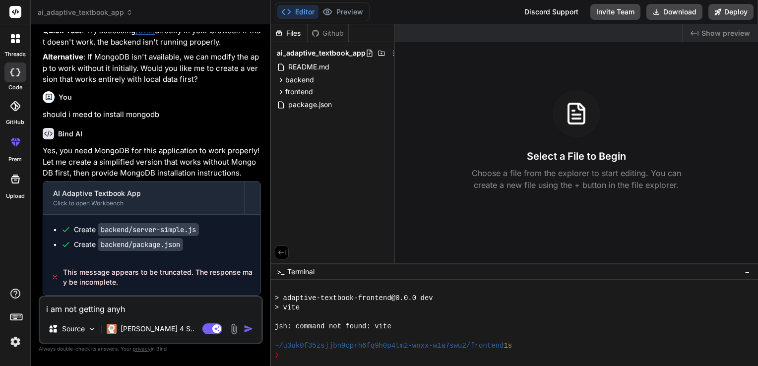
type textarea "i am not getting anyhi"
type textarea "x"
type textarea "i am not getting anyhi="
type textarea "x"
type textarea "i am not getting anyhi"
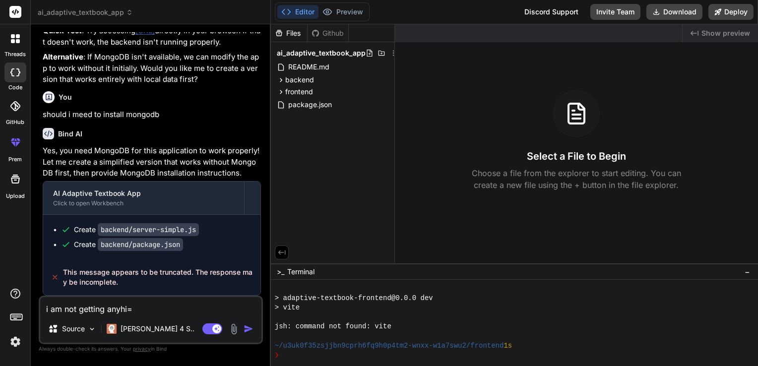
type textarea "x"
type textarea "i am not getting anyh"
type textarea "x"
type textarea "i am not getting any"
type textarea "x"
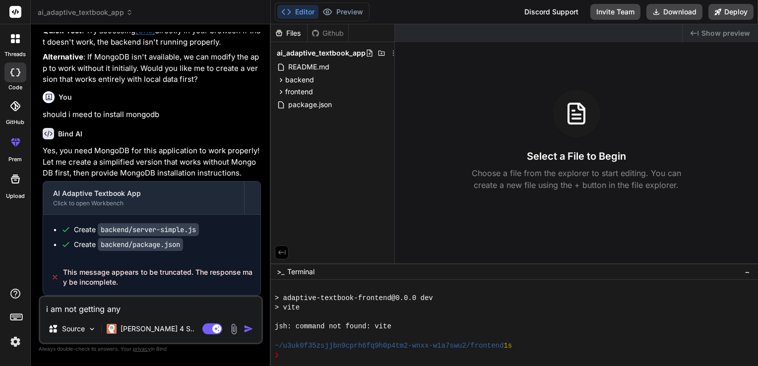
type textarea "i am not getting anyt"
type textarea "x"
type textarea "i am not getting anyth"
type textarea "x"
type textarea "i am not getting anythi"
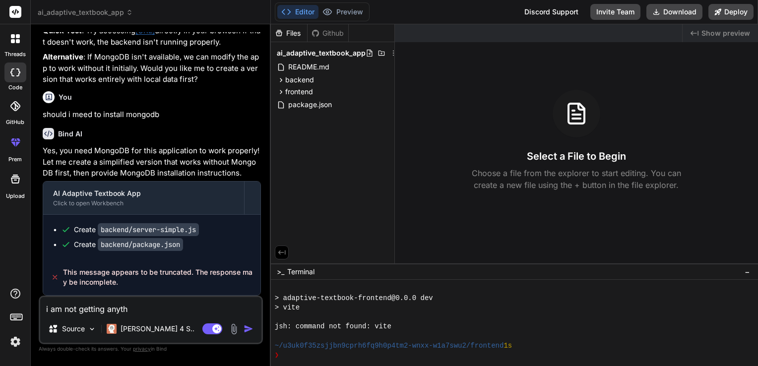
type textarea "x"
type textarea "i am not getting anythin"
type textarea "x"
type textarea "i am not getting anything"
type textarea "x"
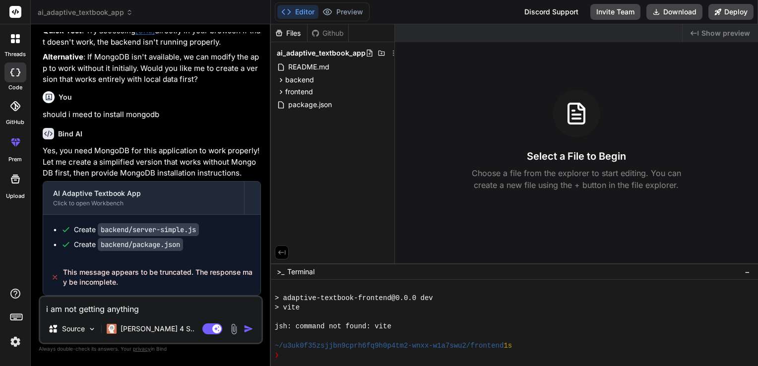
type textarea "i am not getting anything"
type textarea "x"
type textarea "i am not getting anything e"
type textarea "x"
type textarea "i am not getting anything ev"
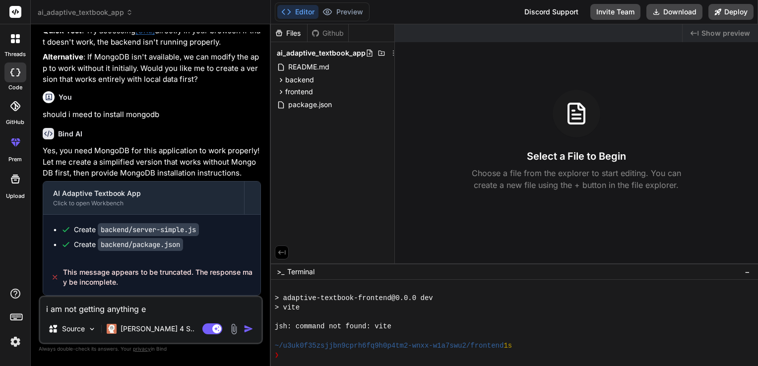
type textarea "x"
type textarea "i am not getting anything eve"
type textarea "x"
type textarea "i am not getting anything even"
type textarea "x"
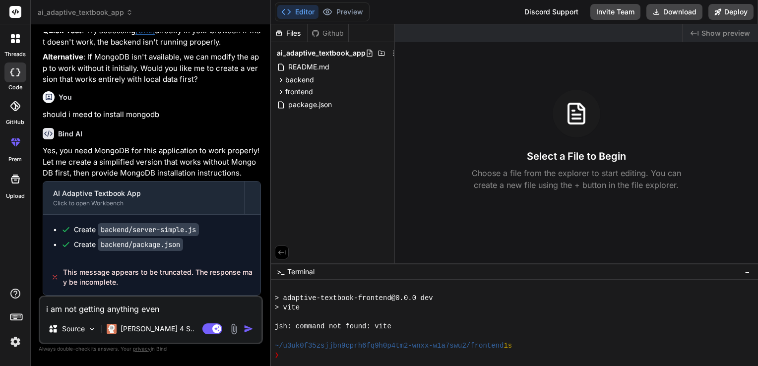
type textarea "i am not getting anything even"
type textarea "x"
type textarea "i am not getting anything even p"
type textarea "x"
type textarea "i am not getting anything even pr"
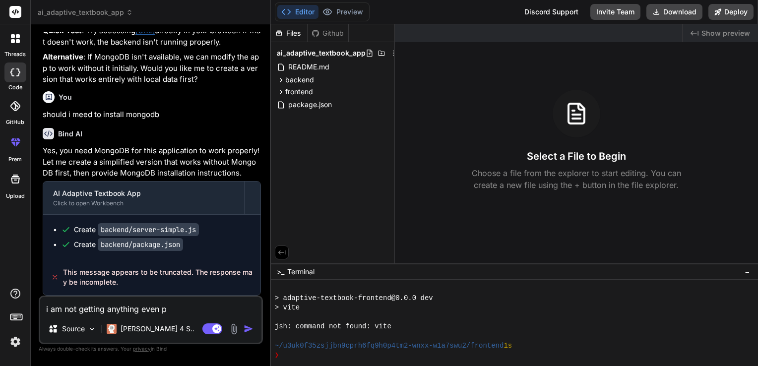
type textarea "x"
type textarea "i am not getting anything even pre"
type textarea "x"
type textarea "i am not getting anything even prev"
type textarea "x"
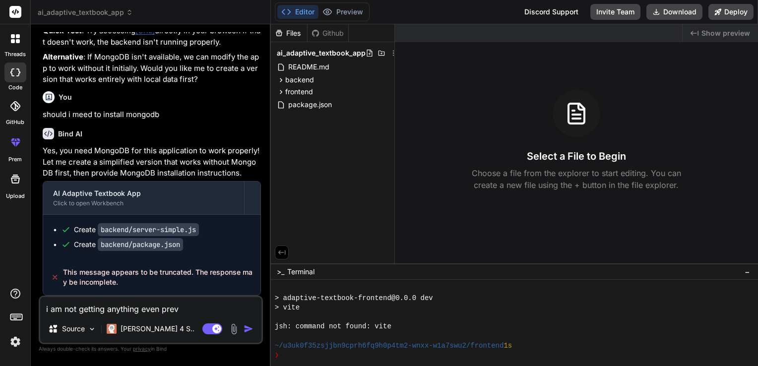
type textarea "i am not getting anything even previ"
type textarea "x"
type textarea "i am not getting anything even previe"
type textarea "x"
type textarea "i am not getting anything even preview"
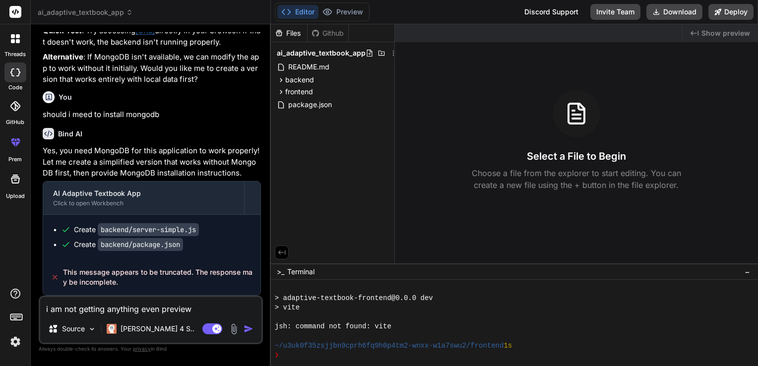
type textarea "x"
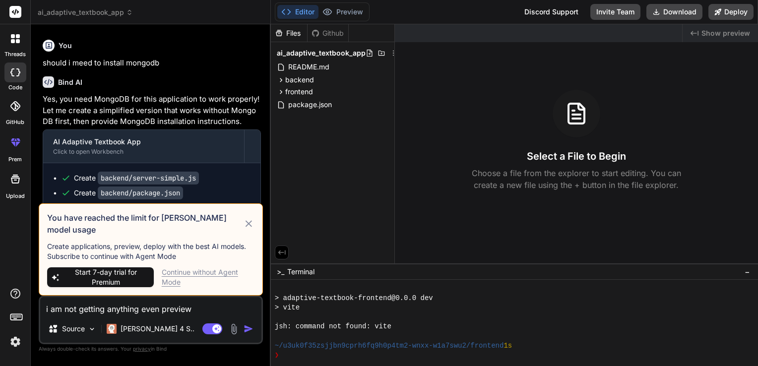
type textarea "i am not getting anything even preview"
click at [194, 277] on div "Continue without Agent Mode" at bounding box center [208, 277] width 93 height 20
type textarea "x"
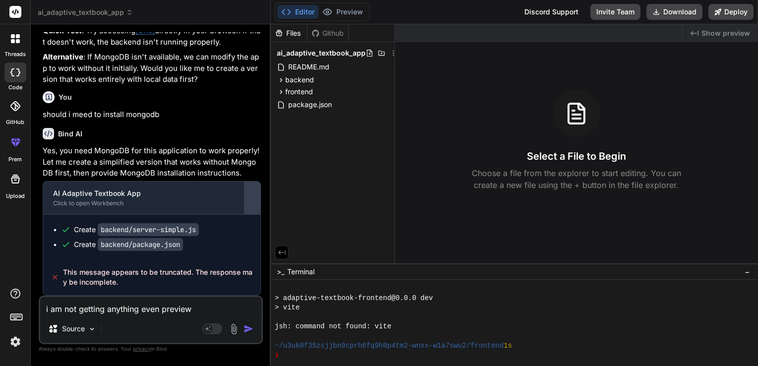
click at [252, 199] on div at bounding box center [253, 198] width 16 height 16
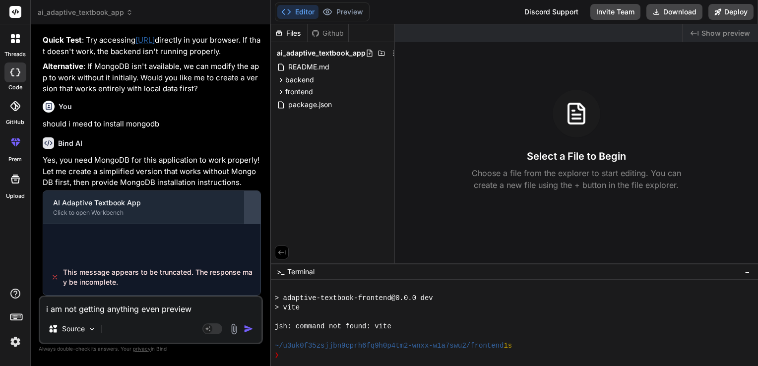
scroll to position [3122, 0]
